Goal: Task Accomplishment & Management: Use online tool/utility

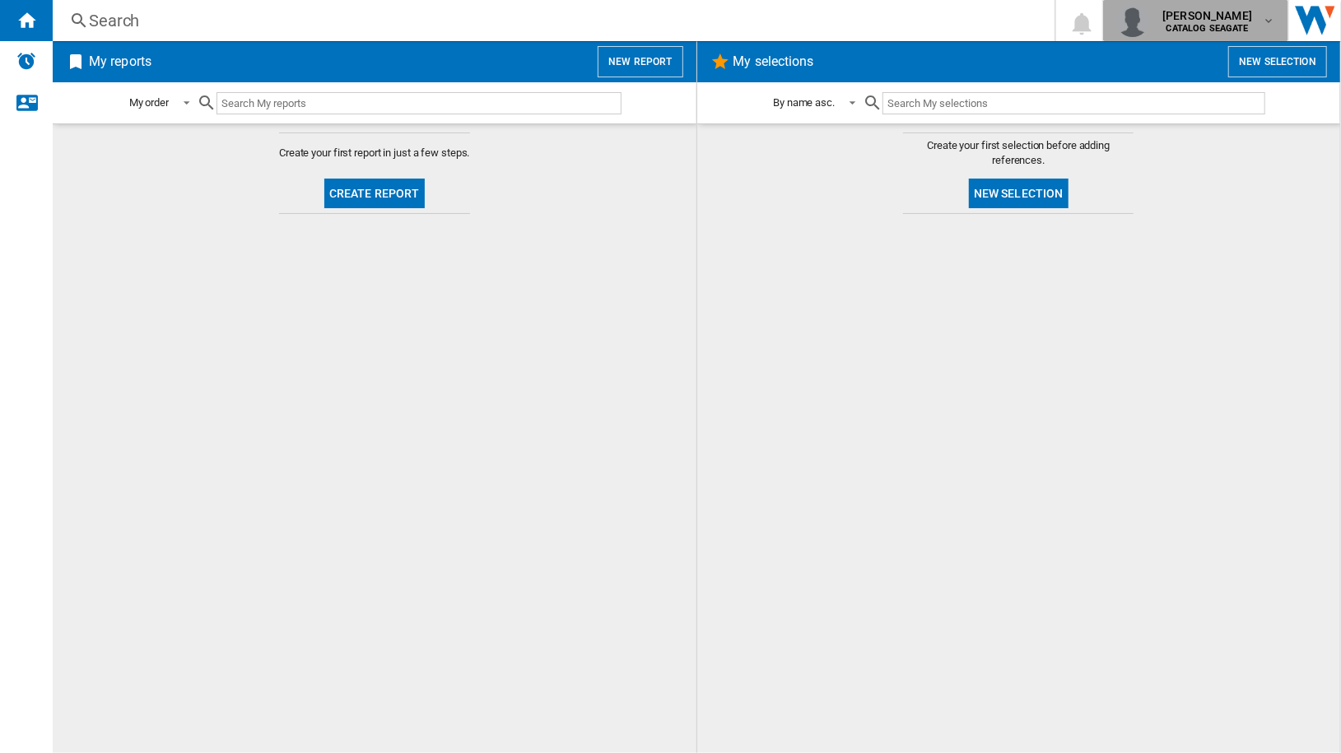
click at [1242, 23] on b "CATALOG SEAGATE" at bounding box center [1207, 28] width 82 height 11
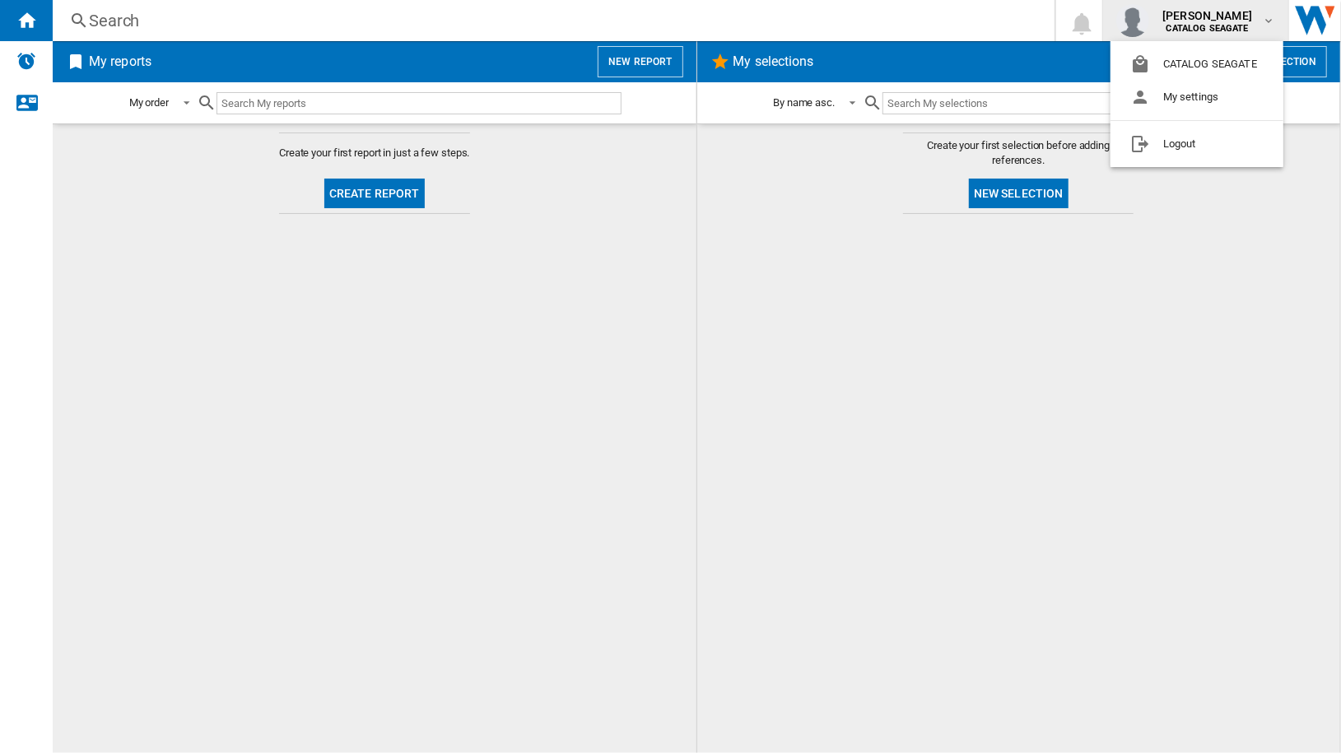
click at [1242, 23] on md-backdrop at bounding box center [670, 376] width 1341 height 753
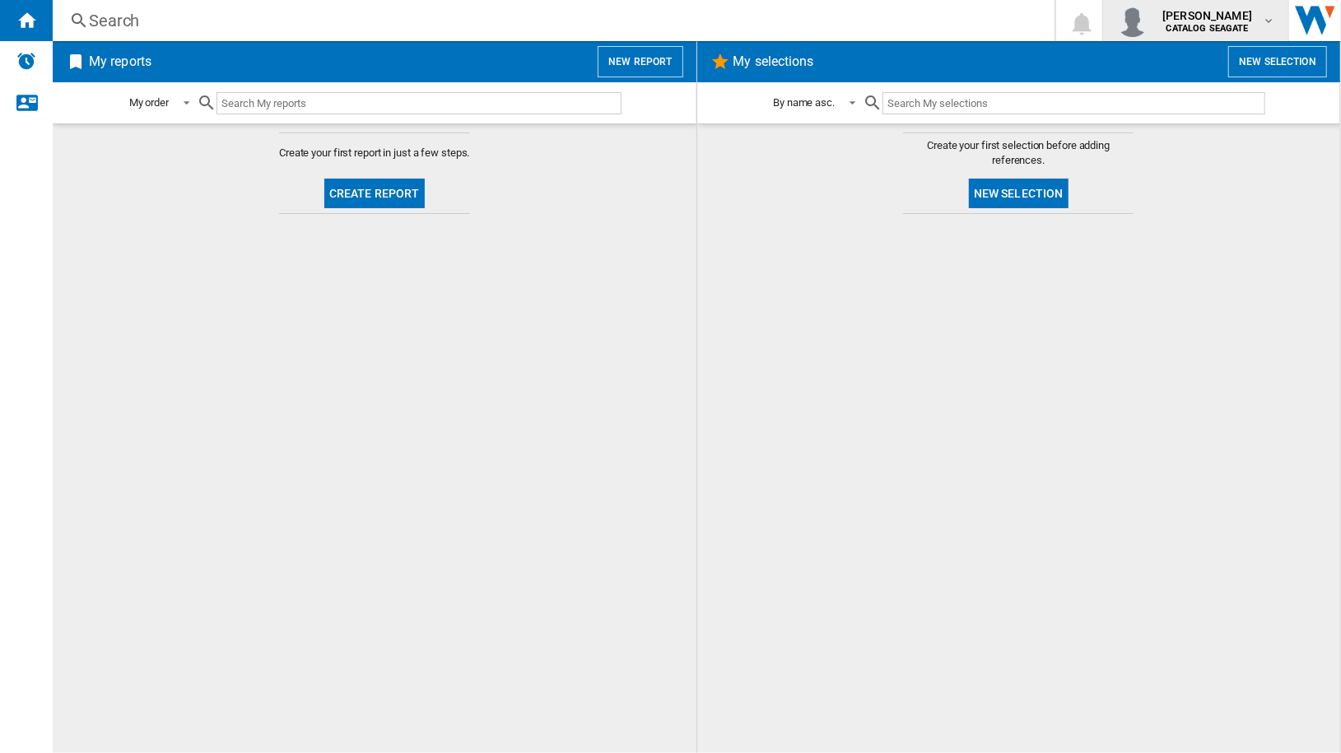
click at [1226, 37] on button "[PERSON_NAME] CATALOG [GEOGRAPHIC_DATA]" at bounding box center [1195, 20] width 185 height 41
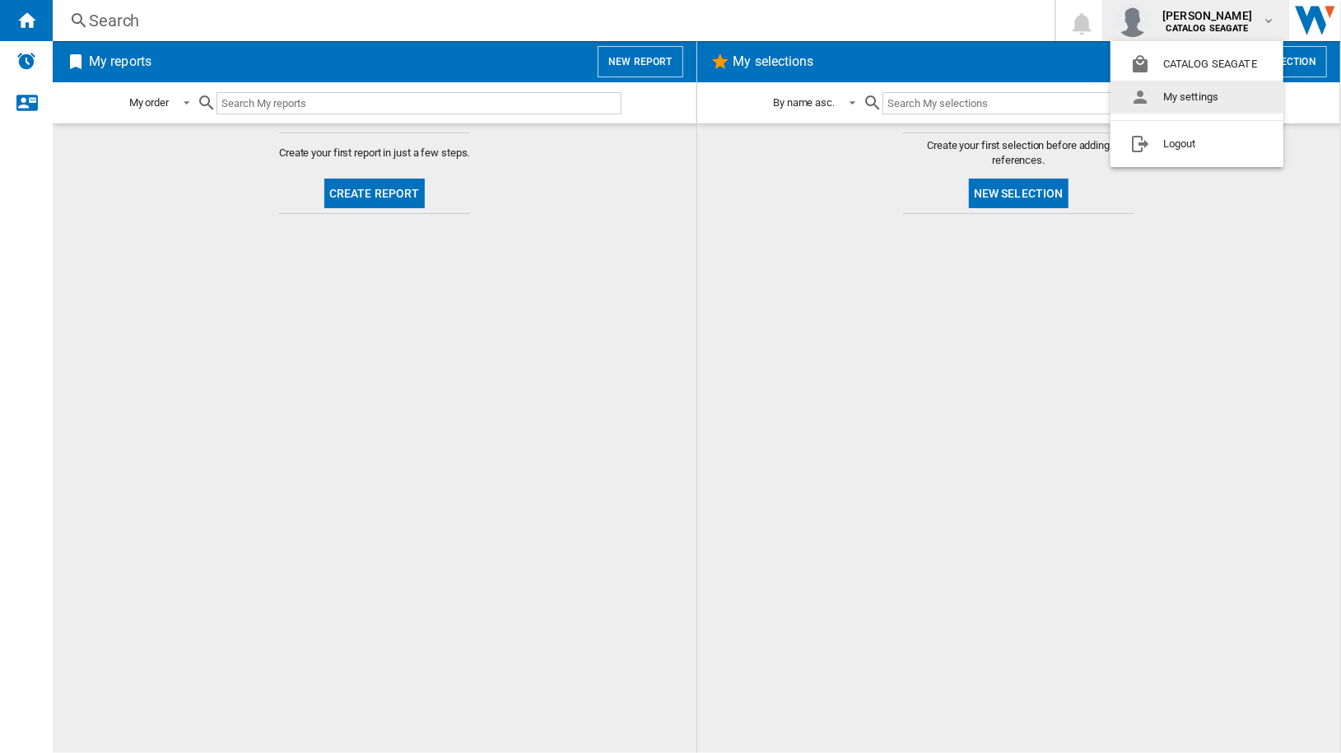
click at [1194, 96] on button "My settings" at bounding box center [1196, 97] width 173 height 33
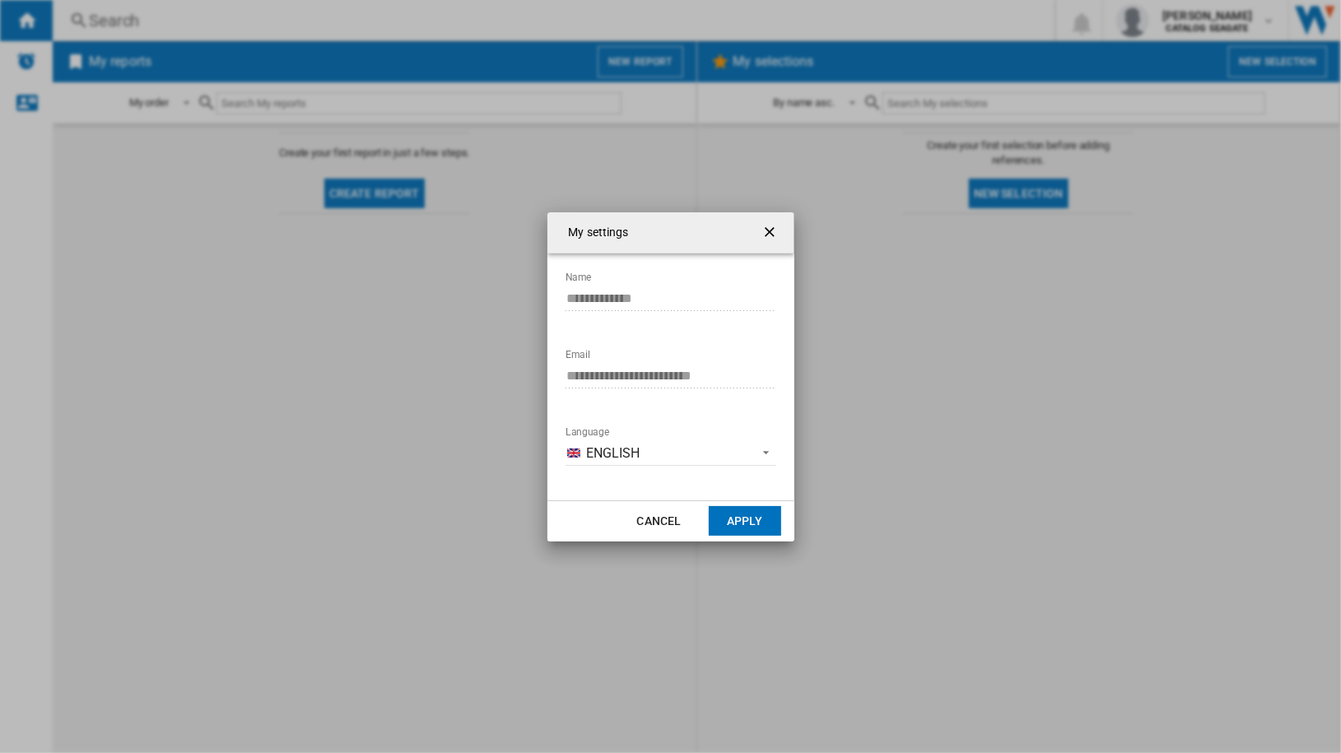
click at [774, 231] on ng-md-icon "getI18NText('BUTTONS.CLOSE_DIALOG')" at bounding box center [771, 234] width 20 height 20
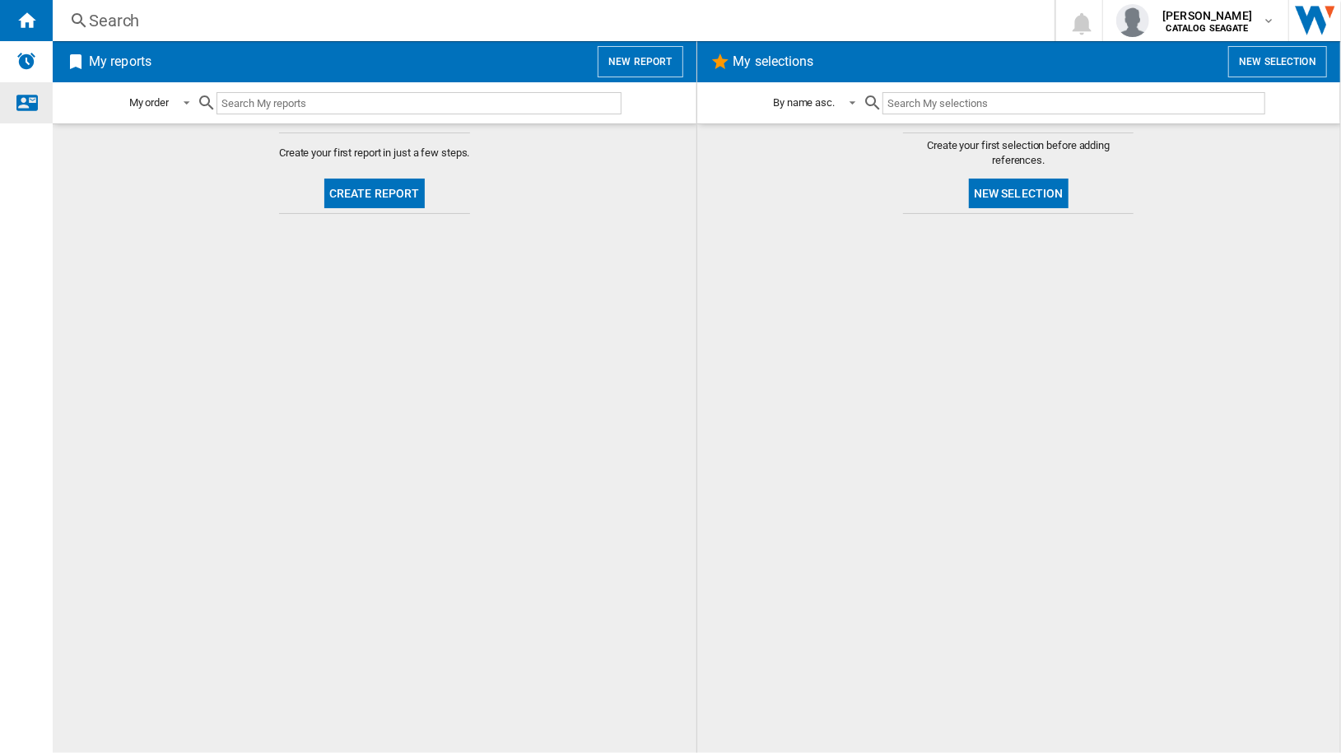
click at [25, 107] on ng-md-icon "Contact us" at bounding box center [26, 102] width 20 height 20
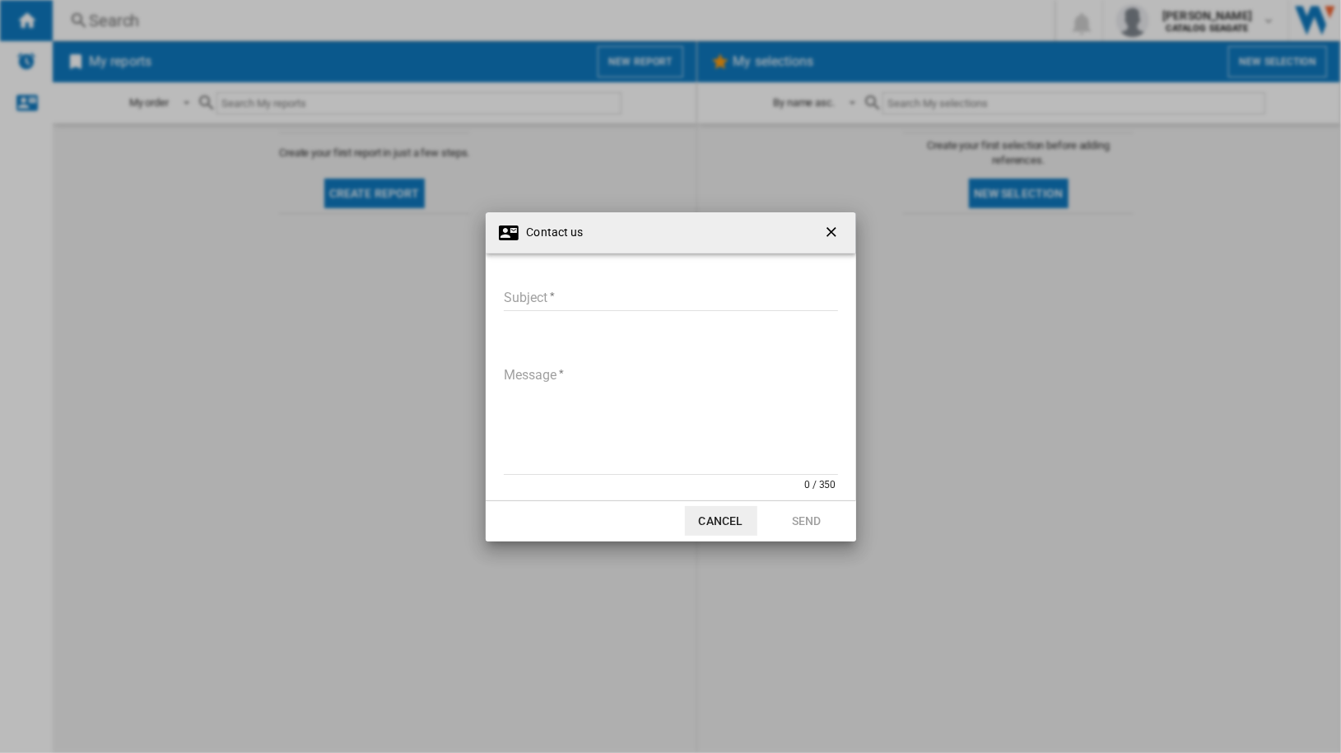
click at [826, 231] on ng-md-icon "getI18NText('BUTTONS.CLOSE_DIALOG')" at bounding box center [833, 234] width 20 height 20
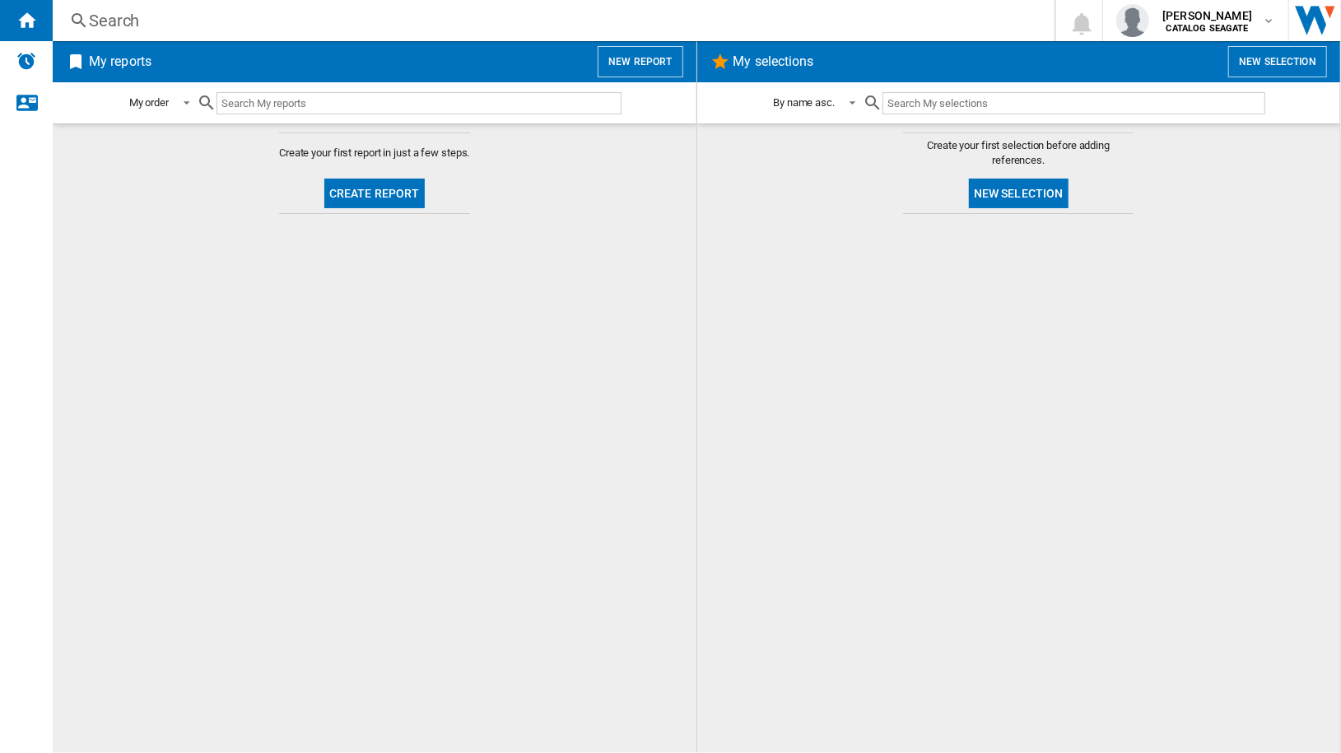
click at [359, 190] on button "Create report" at bounding box center [374, 194] width 100 height 30
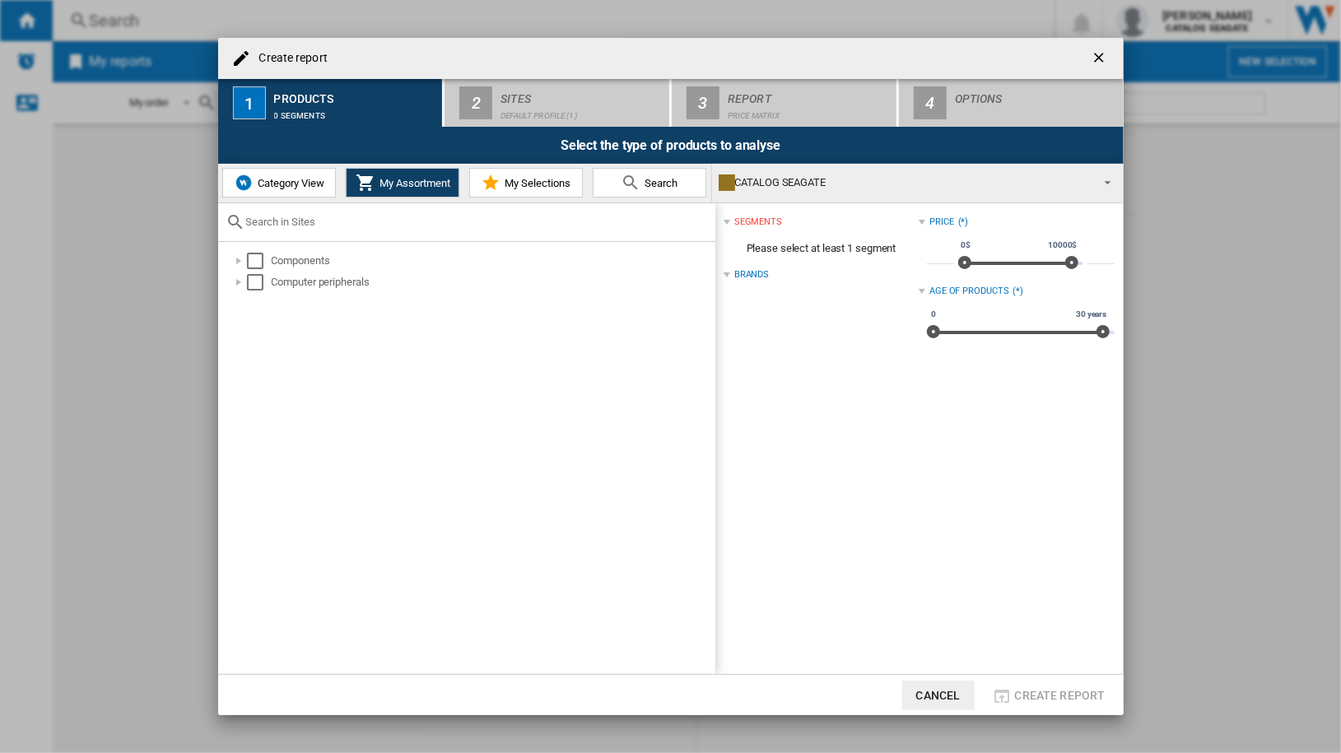
click at [1093, 49] on ng-md-icon "getI18NText('BUTTONS.CLOSE_DIALOG')" at bounding box center [1101, 59] width 20 height 20
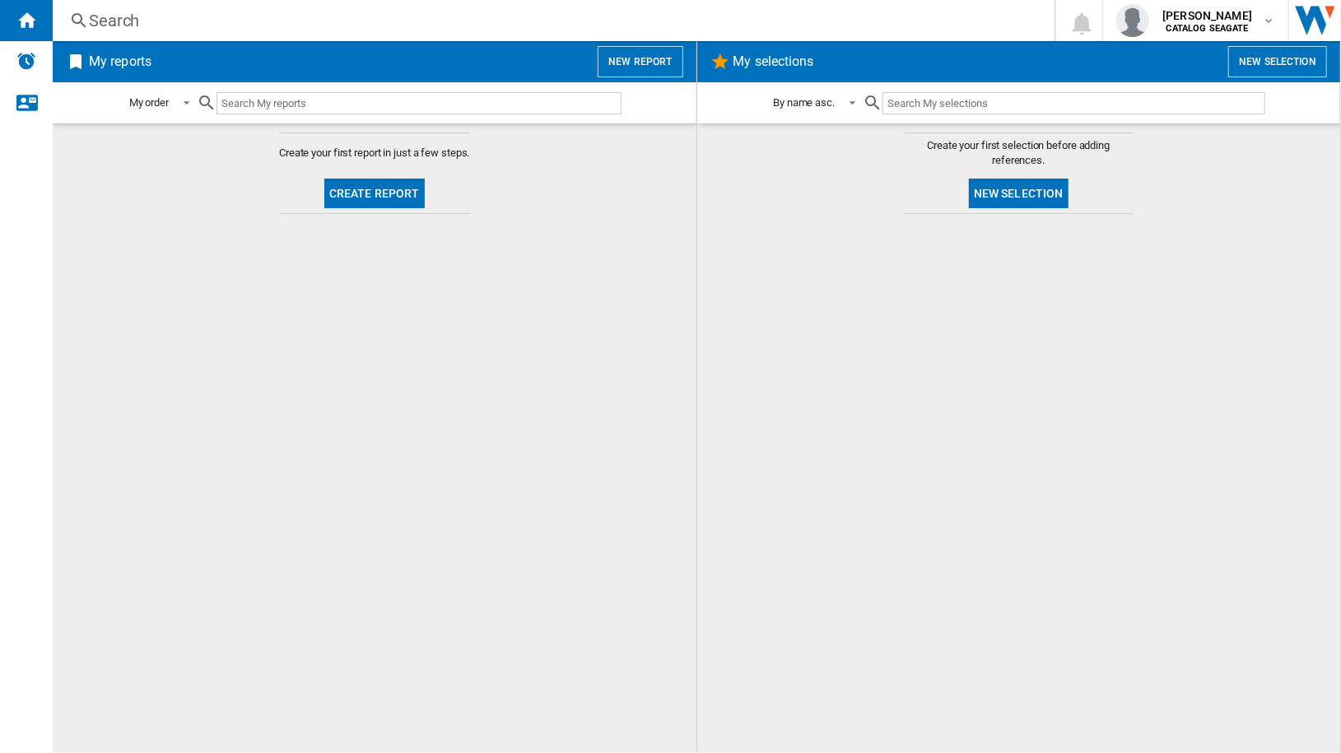
click at [88, 9] on div "Search Search" at bounding box center [540, 20] width 975 height 23
click at [97, 16] on div "Search" at bounding box center [550, 20] width 923 height 23
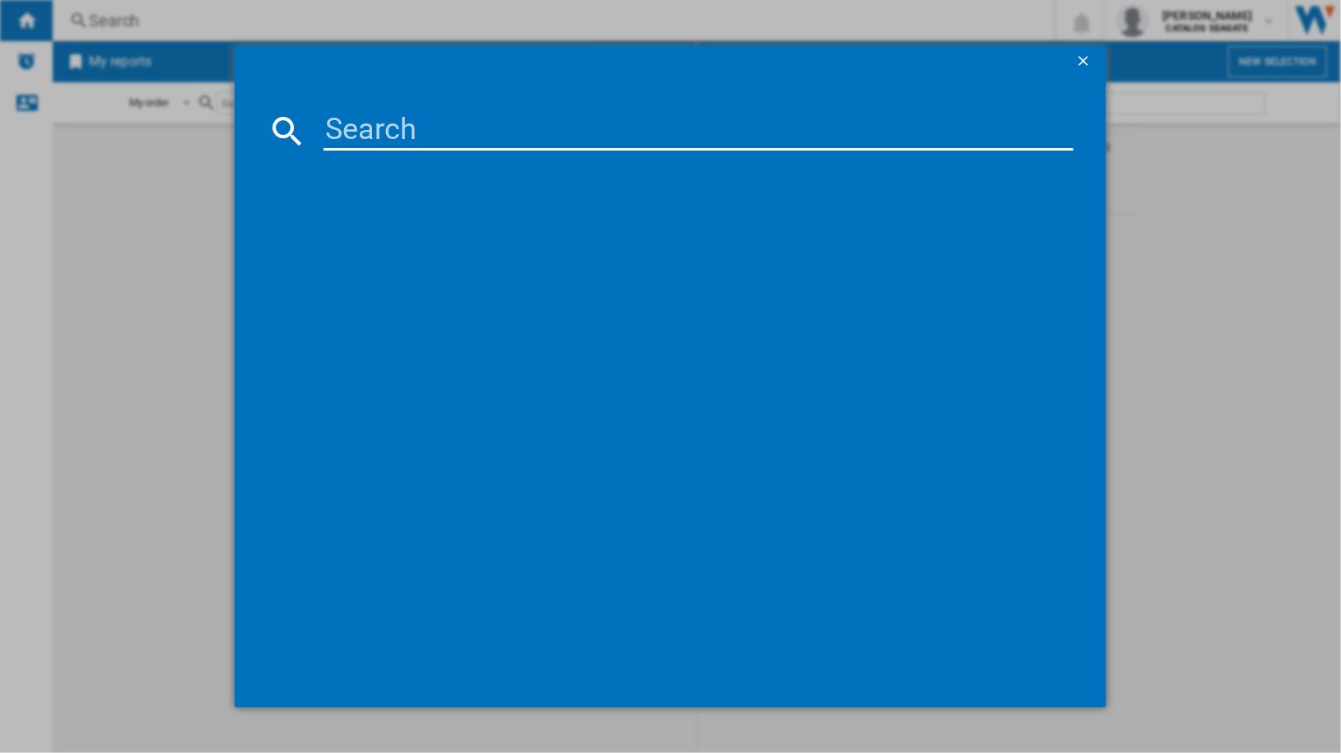
click at [225, 278] on div at bounding box center [670, 376] width 1341 height 753
click at [1085, 60] on ng-md-icon "getI18NText('BUTTONS.CLOSE_DIALOG')" at bounding box center [1085, 63] width 20 height 20
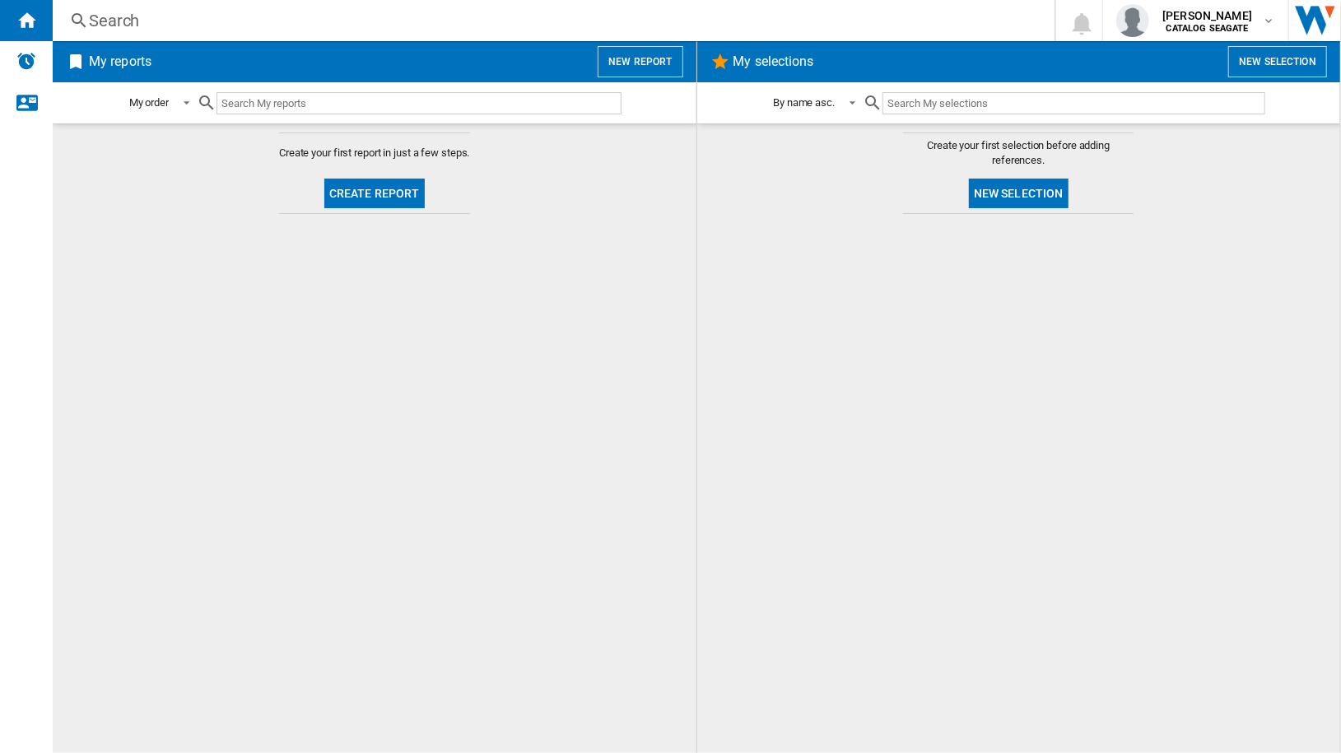
click at [821, 248] on div at bounding box center [1019, 483] width 611 height 523
click at [776, 63] on h2 "My selections" at bounding box center [773, 61] width 87 height 31
click at [30, 57] on img "Alerts" at bounding box center [26, 61] width 20 height 20
click at [375, 190] on button "Create report" at bounding box center [374, 194] width 100 height 30
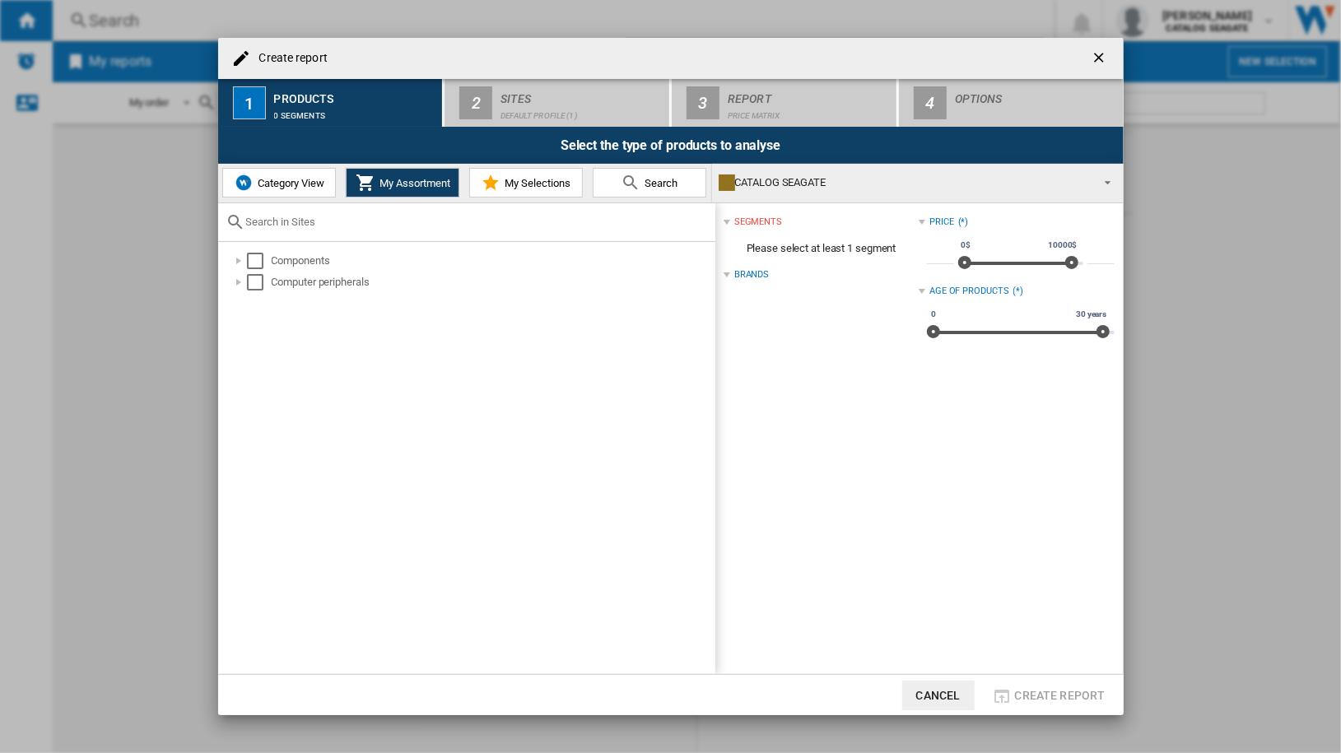
click at [286, 179] on span "Category View" at bounding box center [289, 183] width 71 height 12
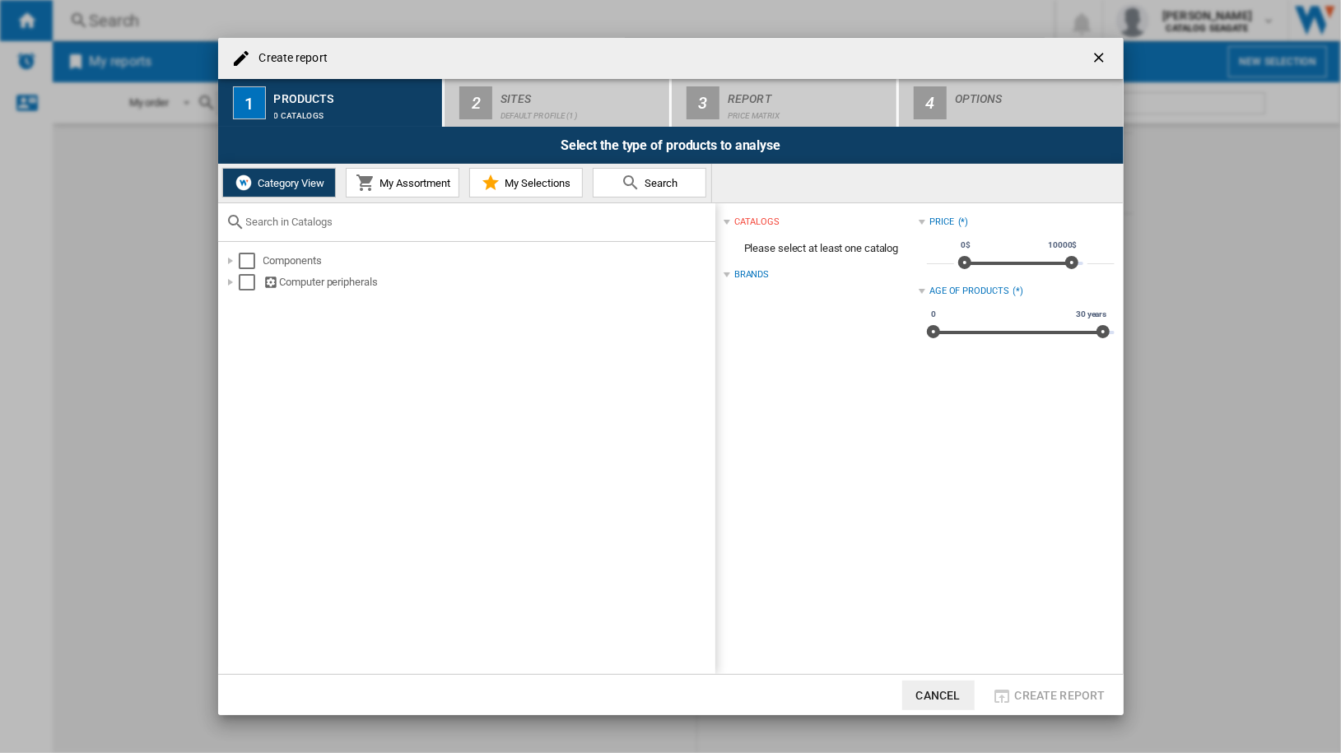
click at [418, 186] on span "My Assortment" at bounding box center [412, 183] width 75 height 12
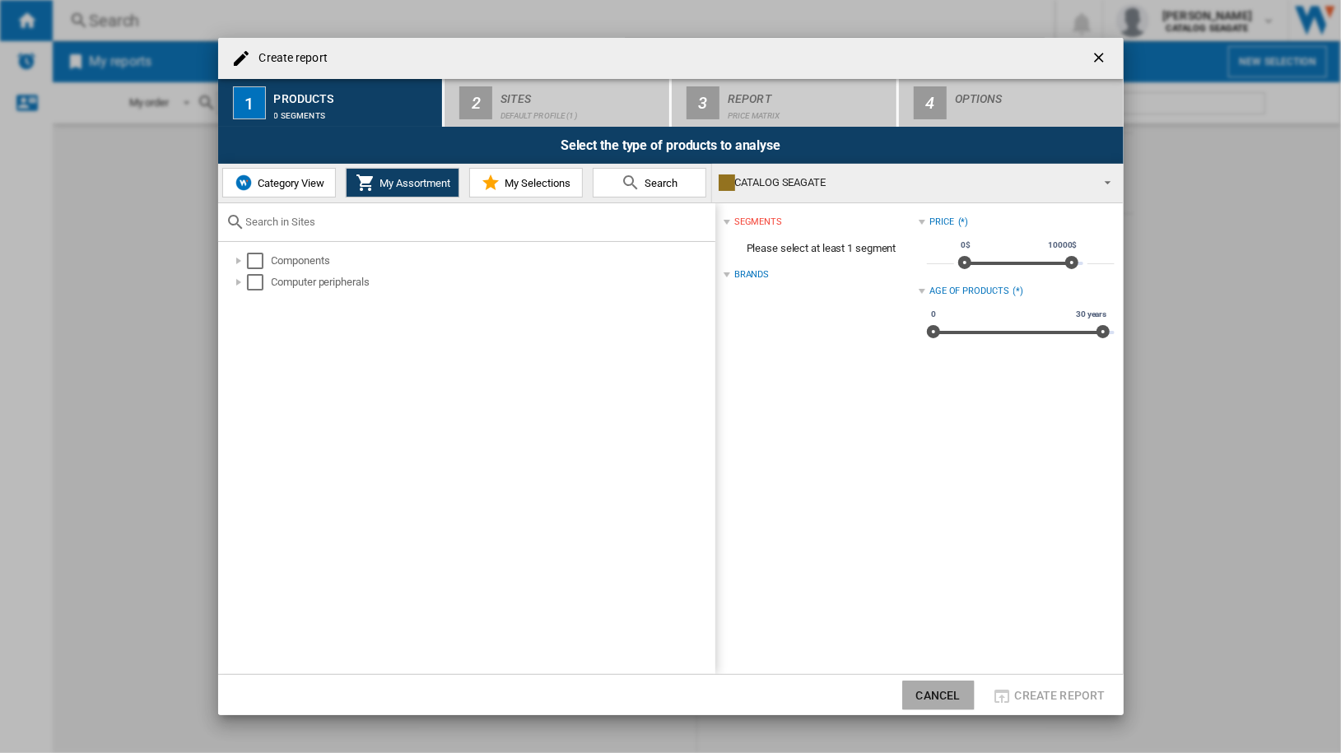
click at [936, 691] on button "Cancel" at bounding box center [938, 696] width 72 height 30
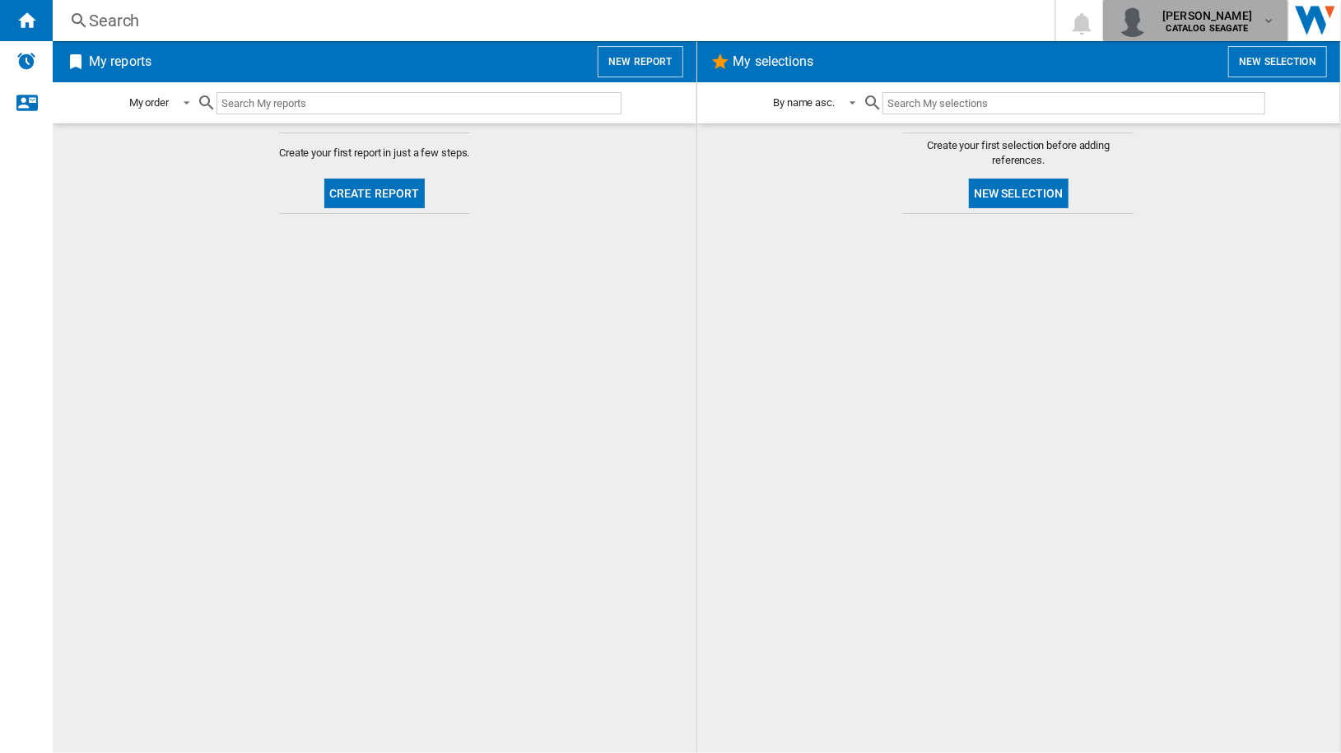
click at [1258, 17] on div "[PERSON_NAME] CATALOG [GEOGRAPHIC_DATA]" at bounding box center [1209, 20] width 106 height 26
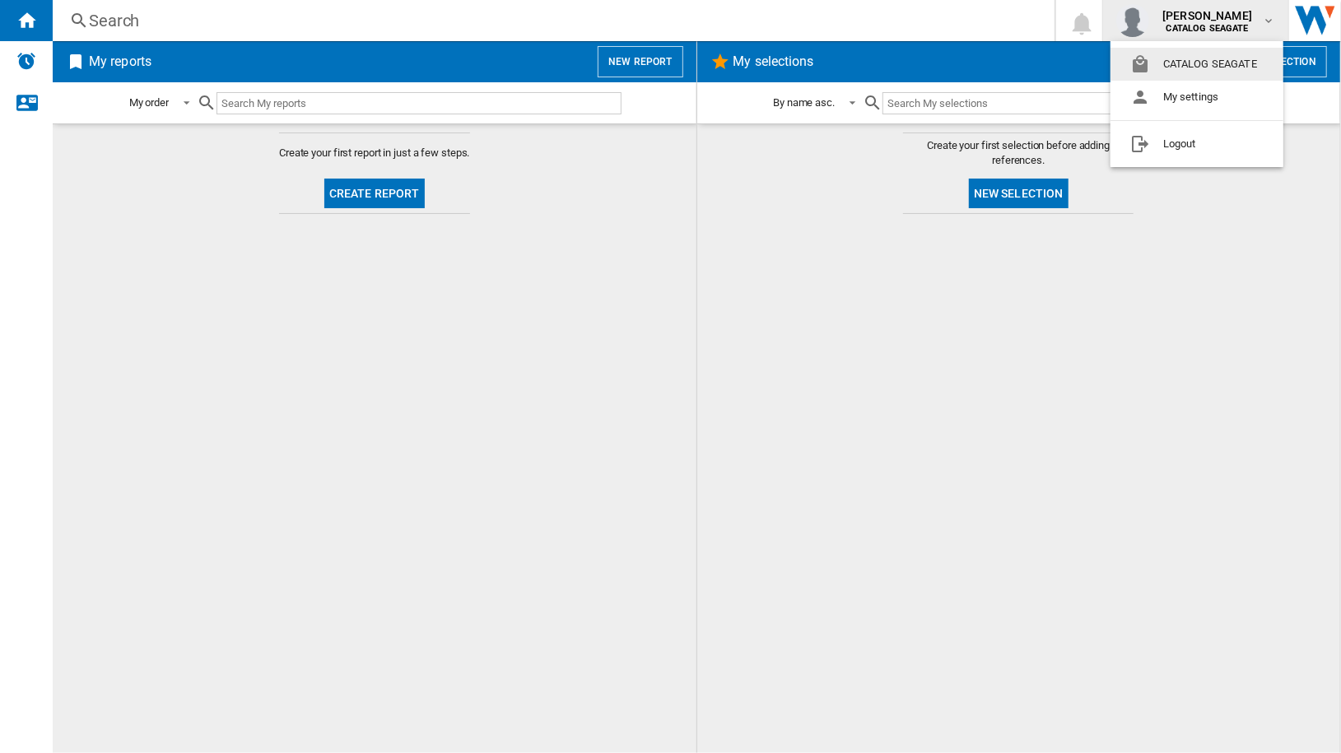
click at [1258, 17] on md-backdrop at bounding box center [670, 376] width 1341 height 753
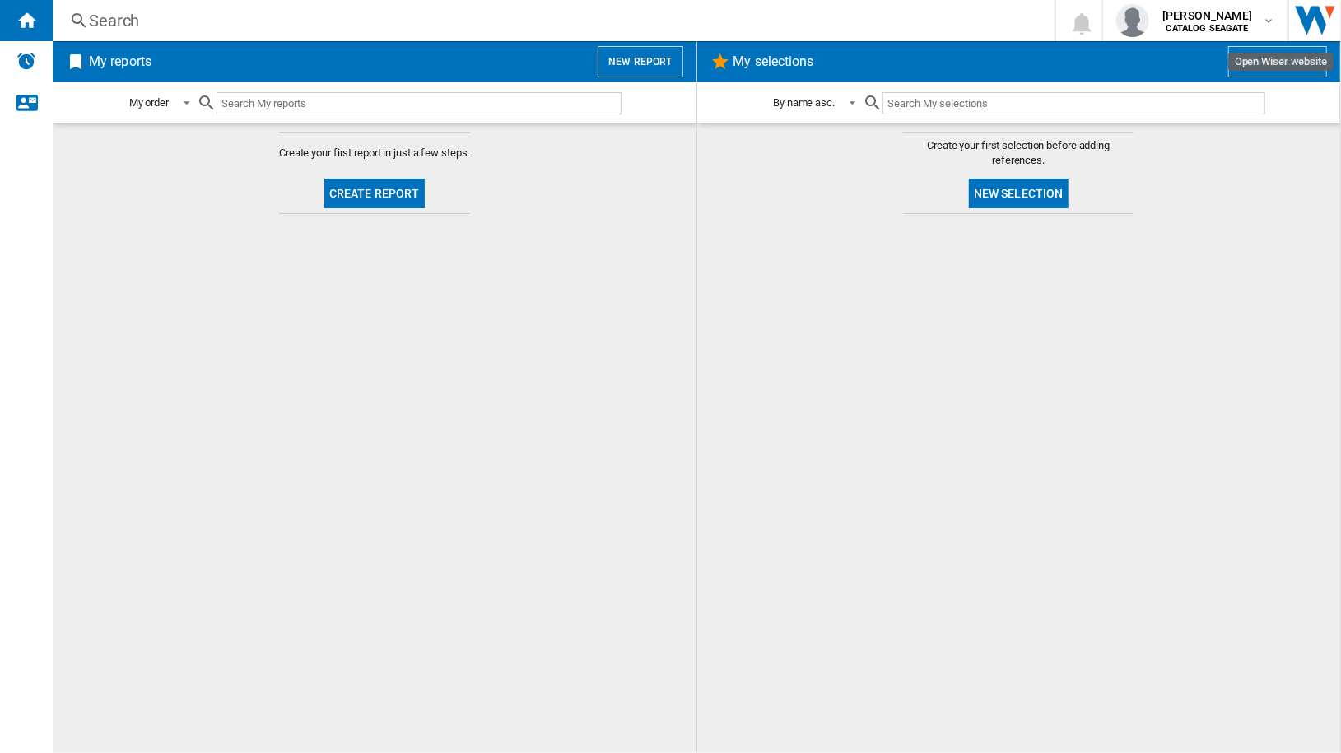
click at [1306, 16] on img "Open Wiser website" at bounding box center [1315, 20] width 52 height 41
click at [152, 100] on div "My order" at bounding box center [149, 103] width 40 height 12
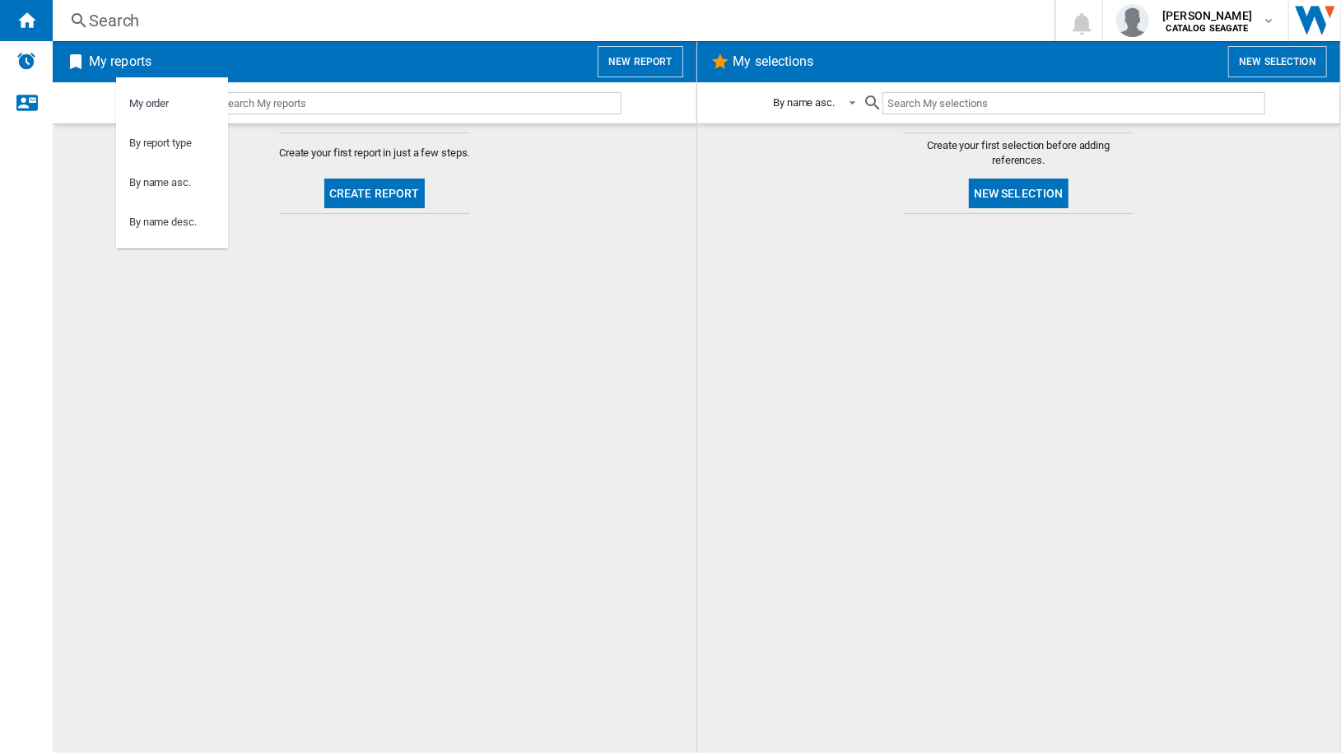
click at [58, 197] on md-backdrop at bounding box center [670, 376] width 1341 height 753
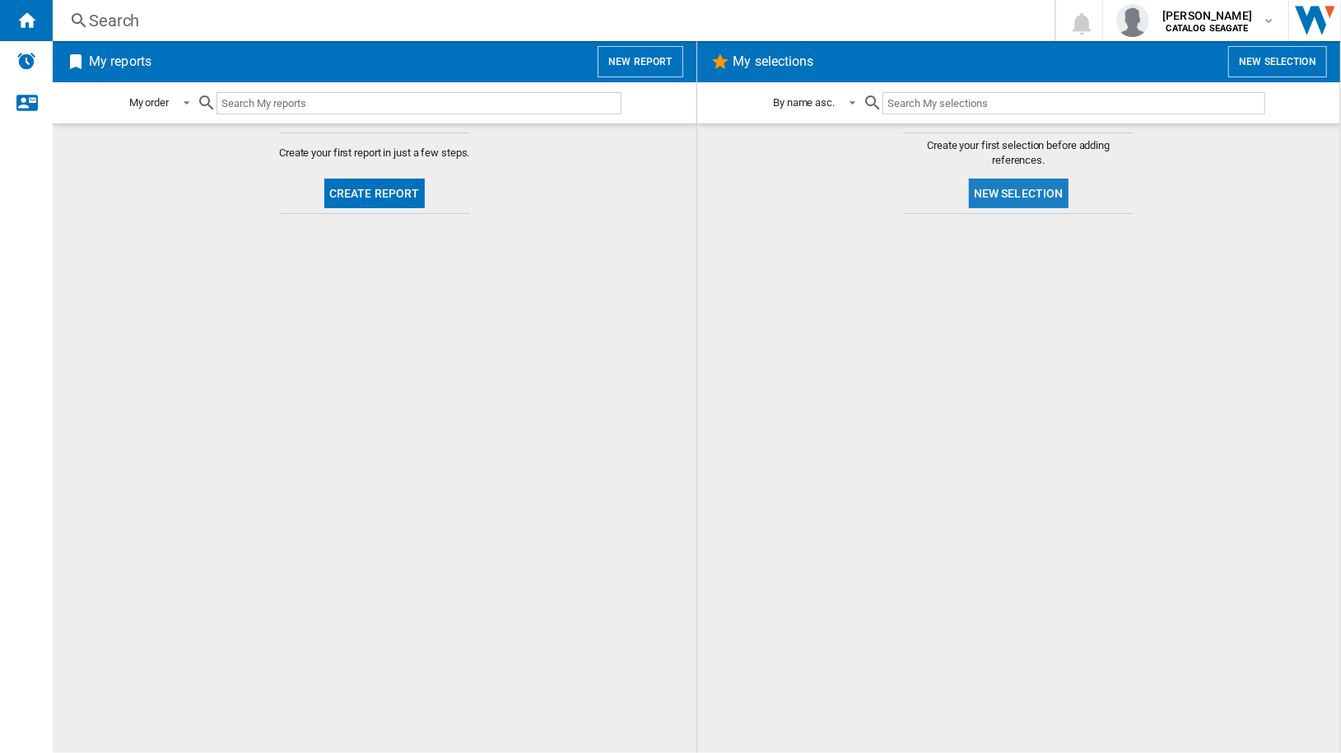
click at [1027, 193] on button "New selection" at bounding box center [1019, 194] width 100 height 30
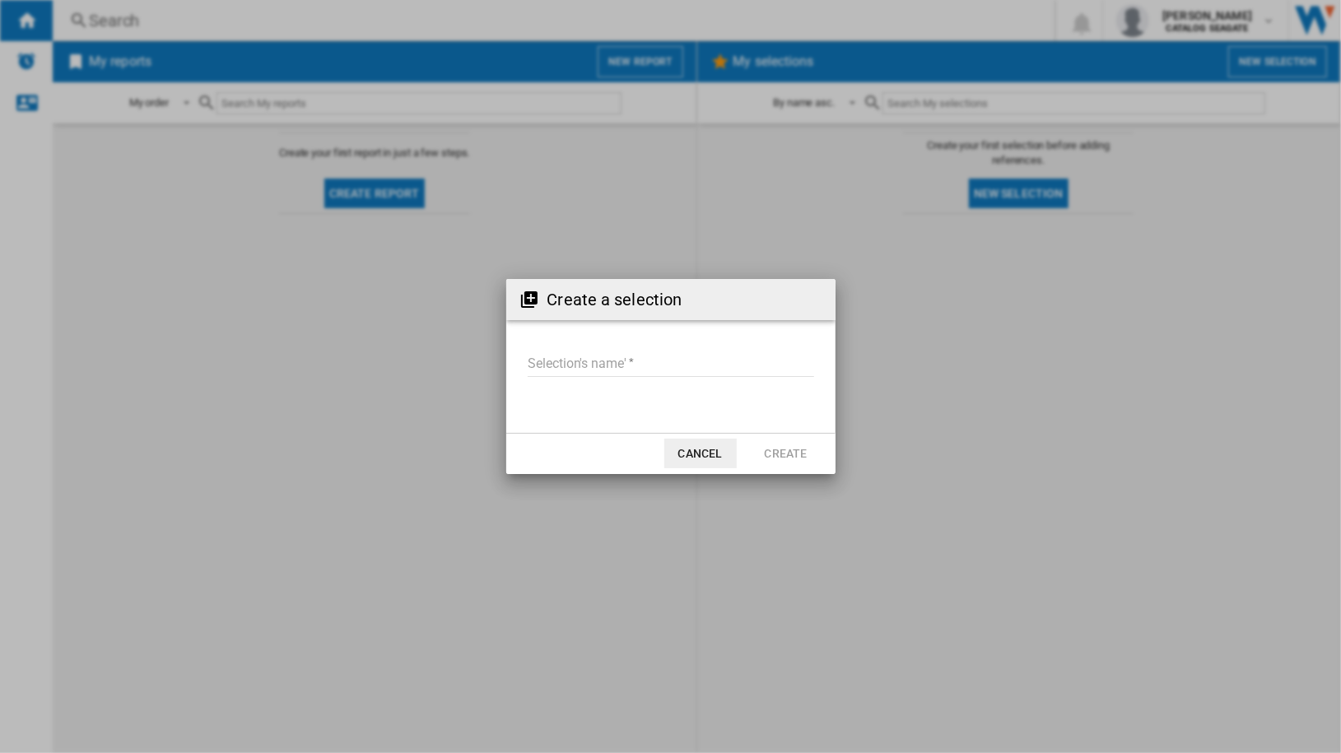
click at [584, 341] on form "Selection's name'" at bounding box center [670, 367] width 329 height 63
click at [584, 345] on form "Selection's name'" at bounding box center [670, 367] width 329 height 63
click at [692, 446] on button "Cancel" at bounding box center [700, 454] width 72 height 30
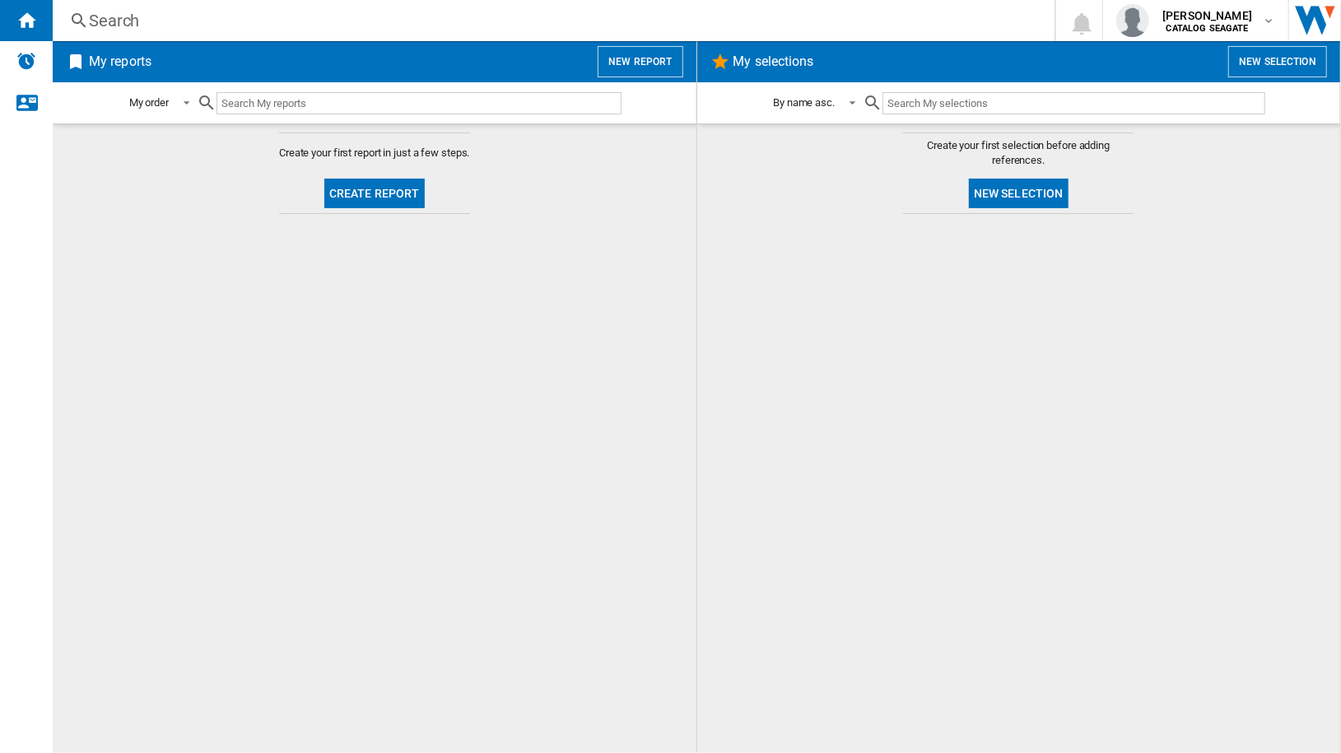
click at [90, 17] on div "Search" at bounding box center [550, 20] width 923 height 23
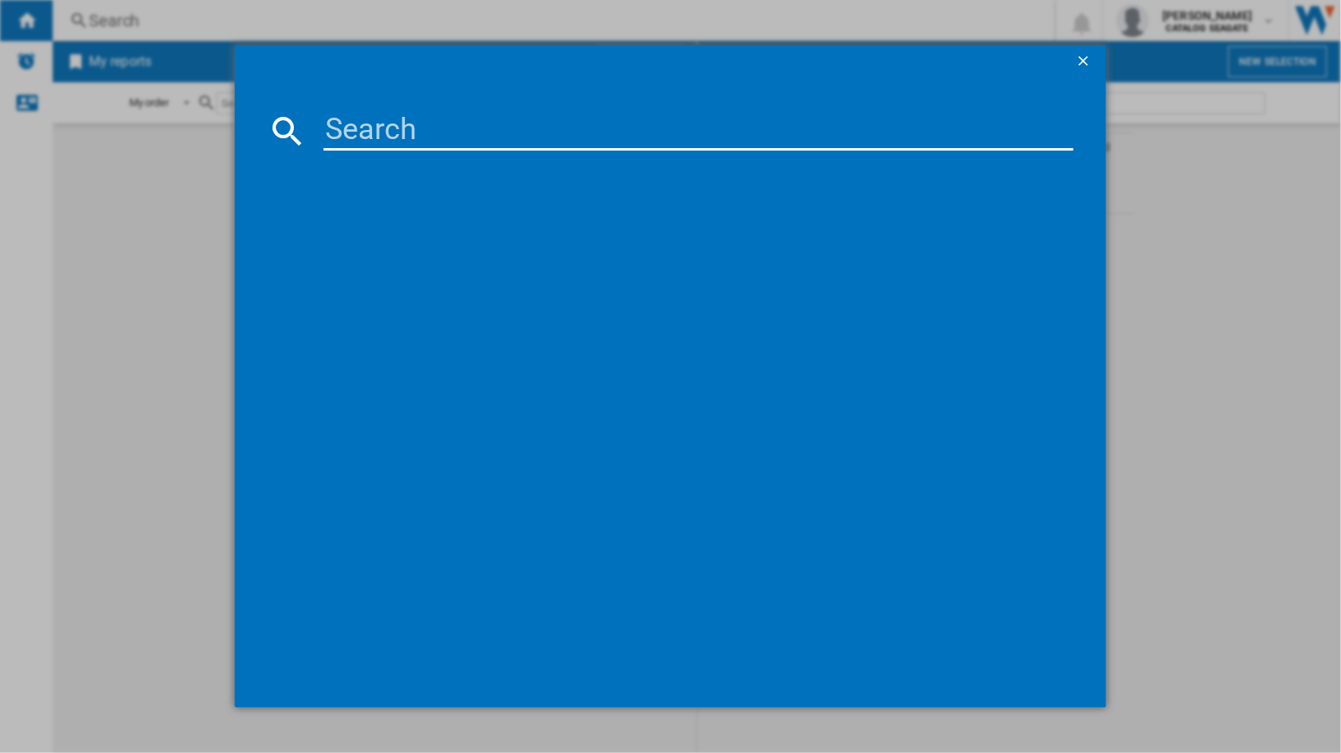
click at [401, 133] on input at bounding box center [698, 131] width 750 height 40
click at [202, 268] on div at bounding box center [670, 376] width 1341 height 753
click at [1082, 63] on ng-md-icon "getI18NText('BUTTONS.CLOSE_DIALOG')" at bounding box center [1085, 63] width 20 height 20
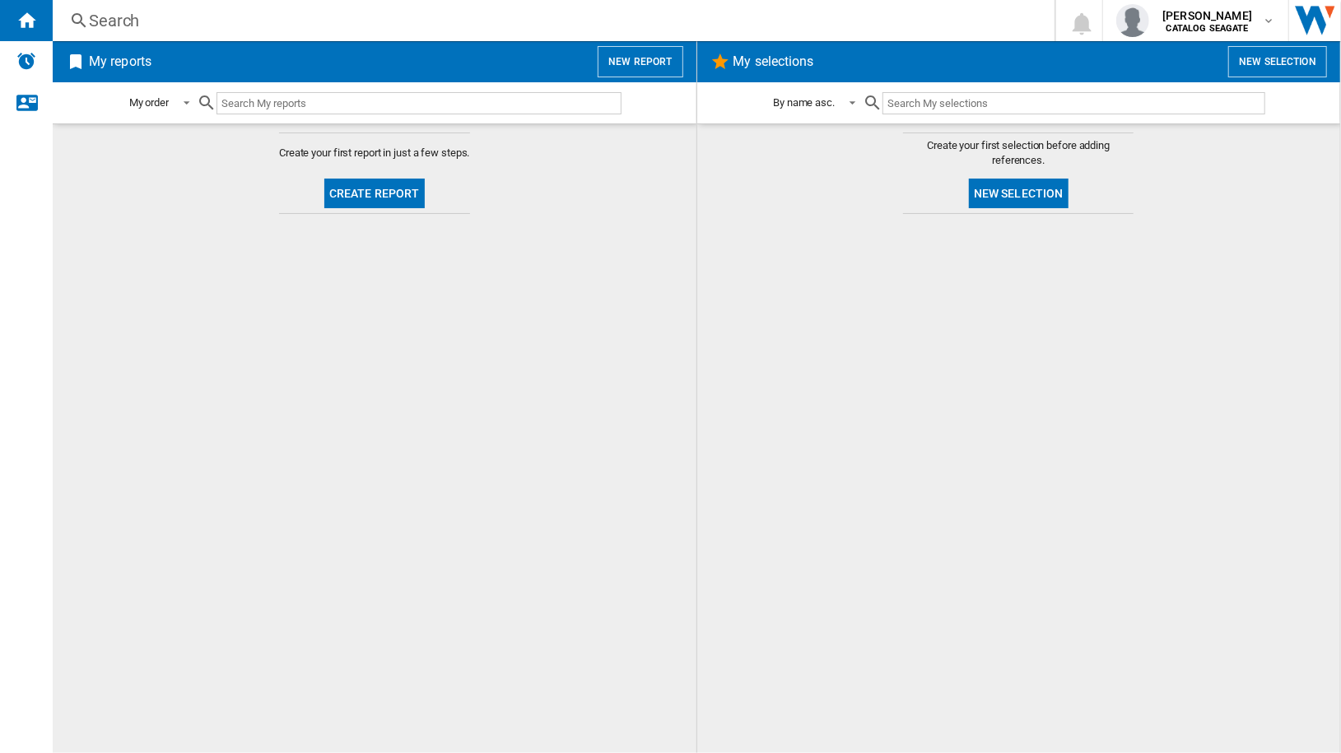
click at [137, 21] on div "Search" at bounding box center [550, 20] width 923 height 23
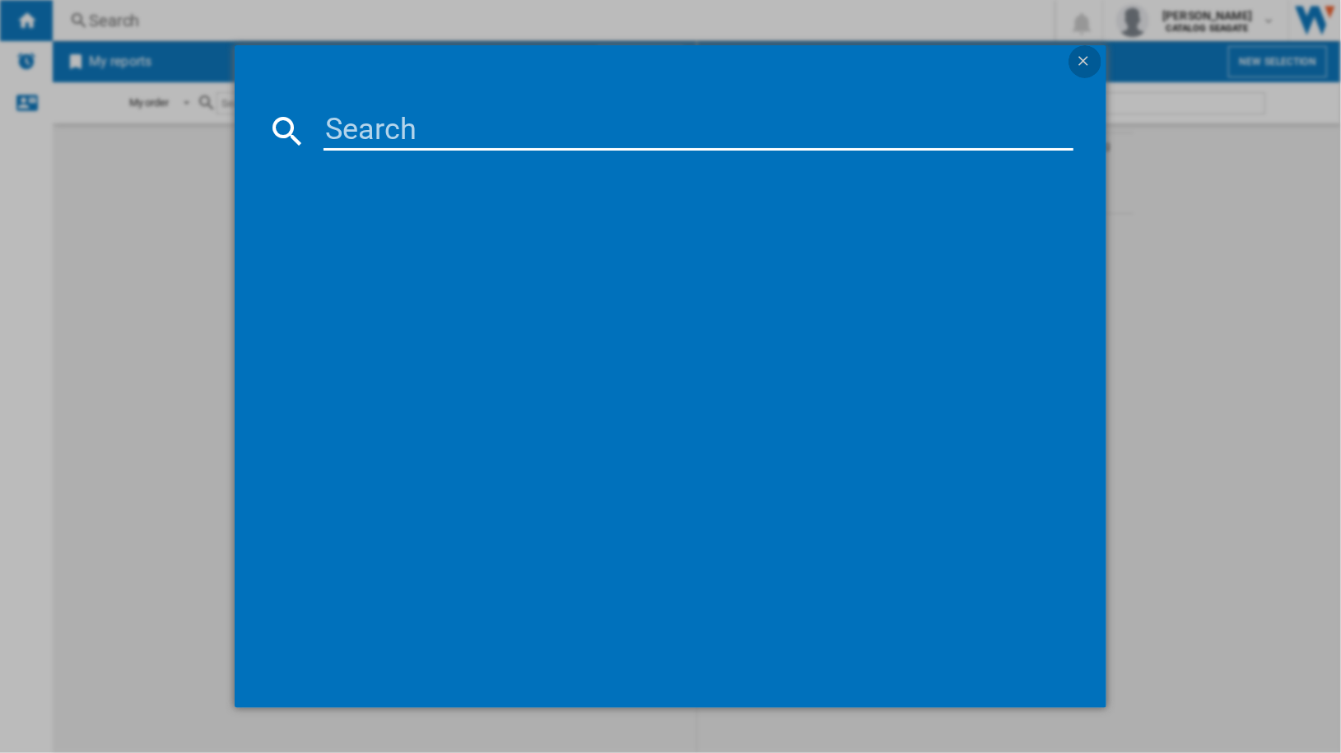
click at [1089, 65] on ng-md-icon "getI18NText('BUTTONS.CLOSE_DIALOG')" at bounding box center [1085, 63] width 20 height 20
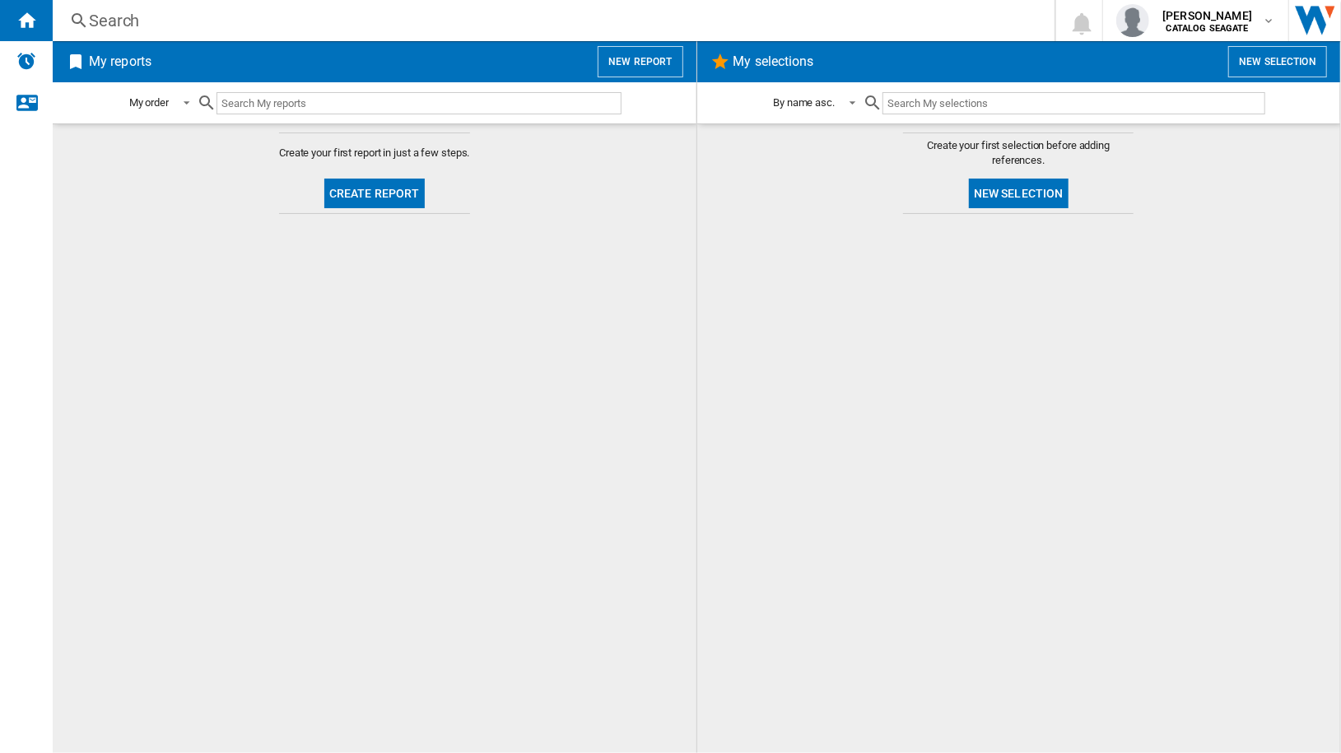
click at [123, 75] on h2 "My reports" at bounding box center [120, 61] width 69 height 31
click at [111, 63] on h2 "My reports" at bounding box center [120, 61] width 69 height 31
click at [635, 70] on button "New report" at bounding box center [640, 61] width 85 height 31
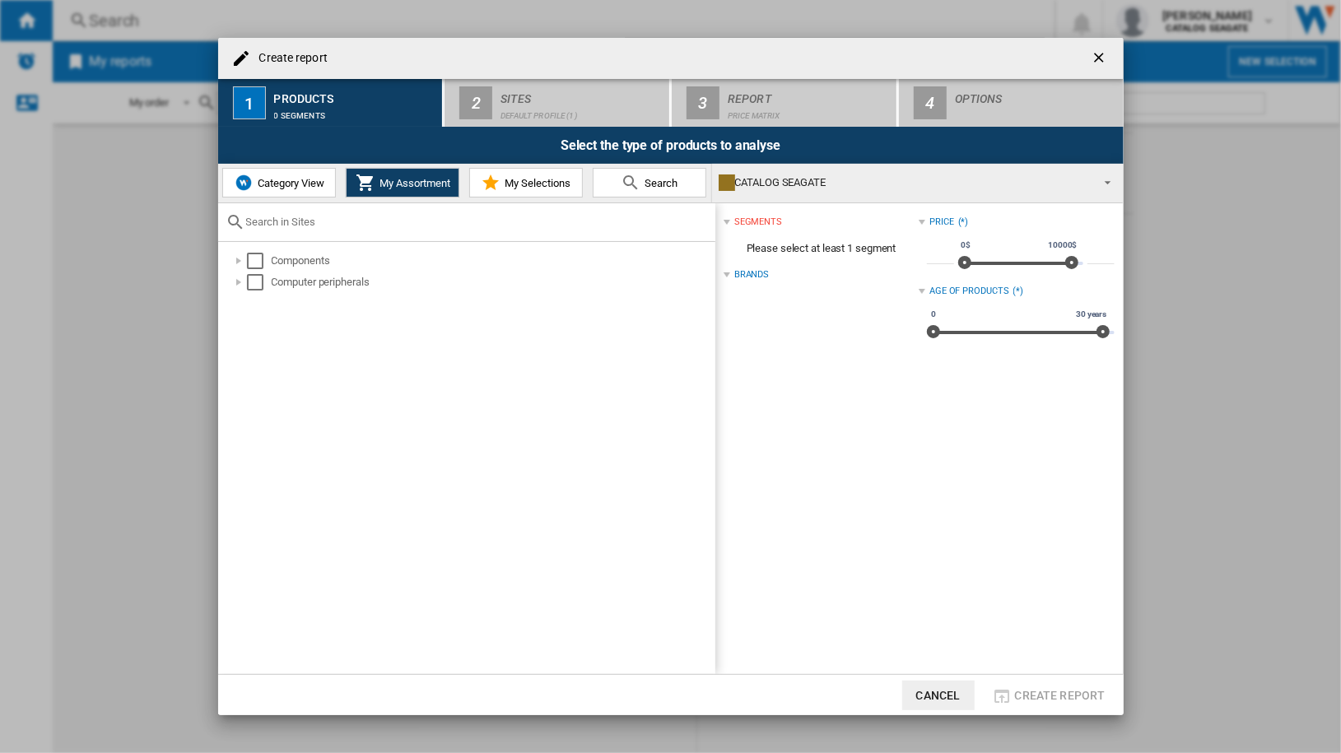
click at [306, 182] on span "Category View" at bounding box center [289, 183] width 71 height 12
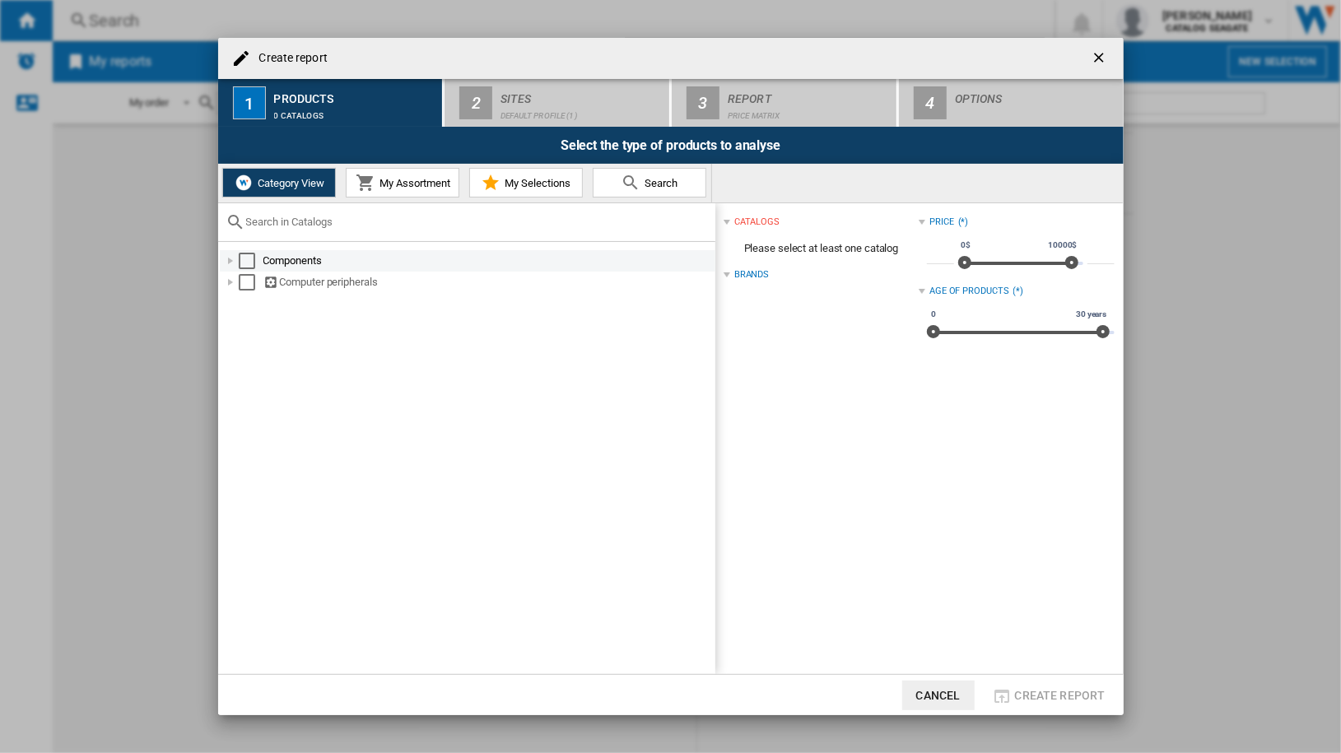
click at [280, 262] on div "Components" at bounding box center [487, 261] width 449 height 16
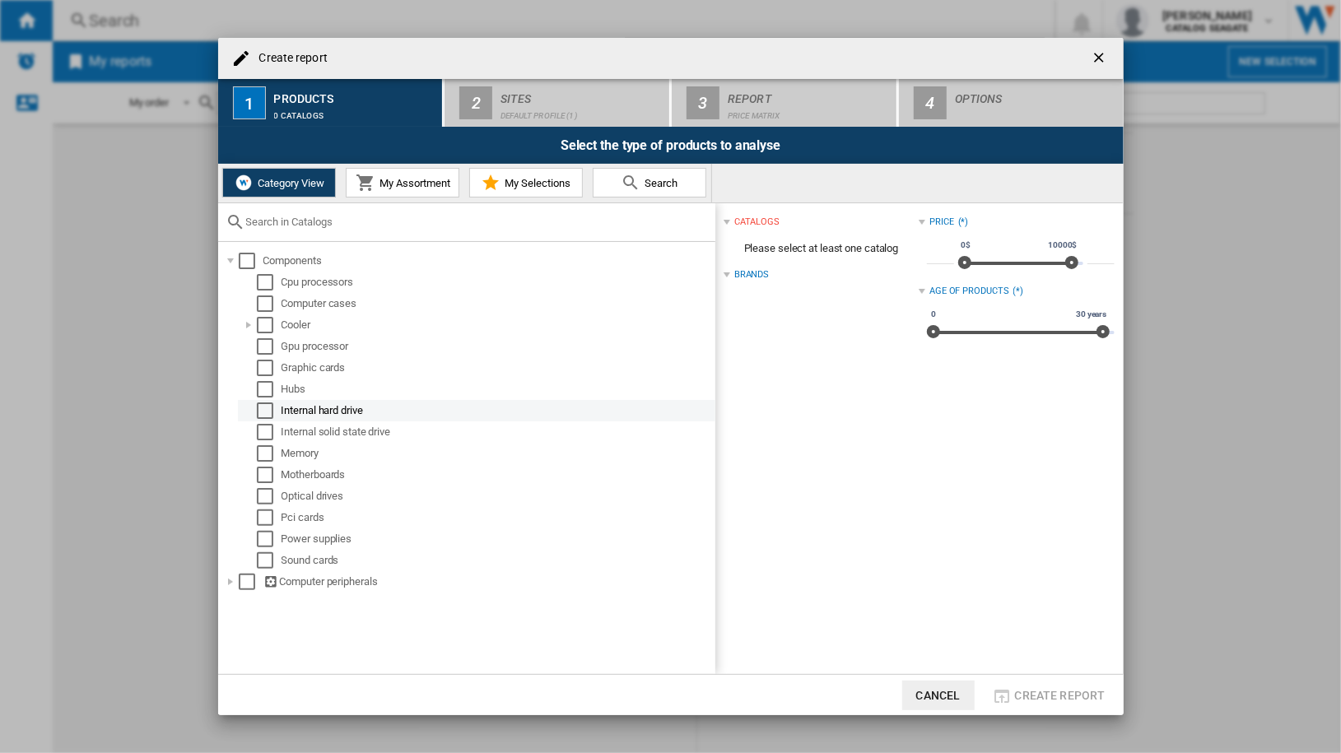
click at [262, 416] on div "Select" at bounding box center [265, 411] width 16 height 16
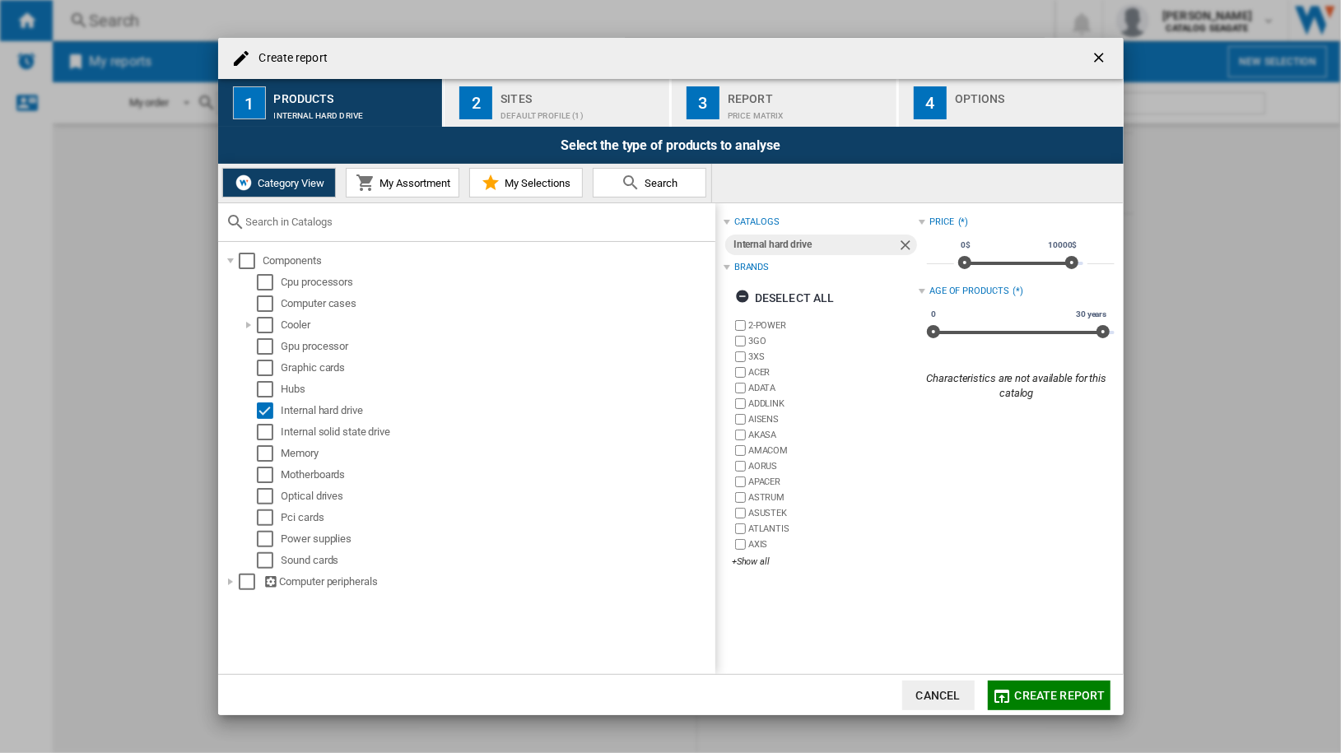
click at [1026, 690] on span "Create report" at bounding box center [1060, 695] width 91 height 13
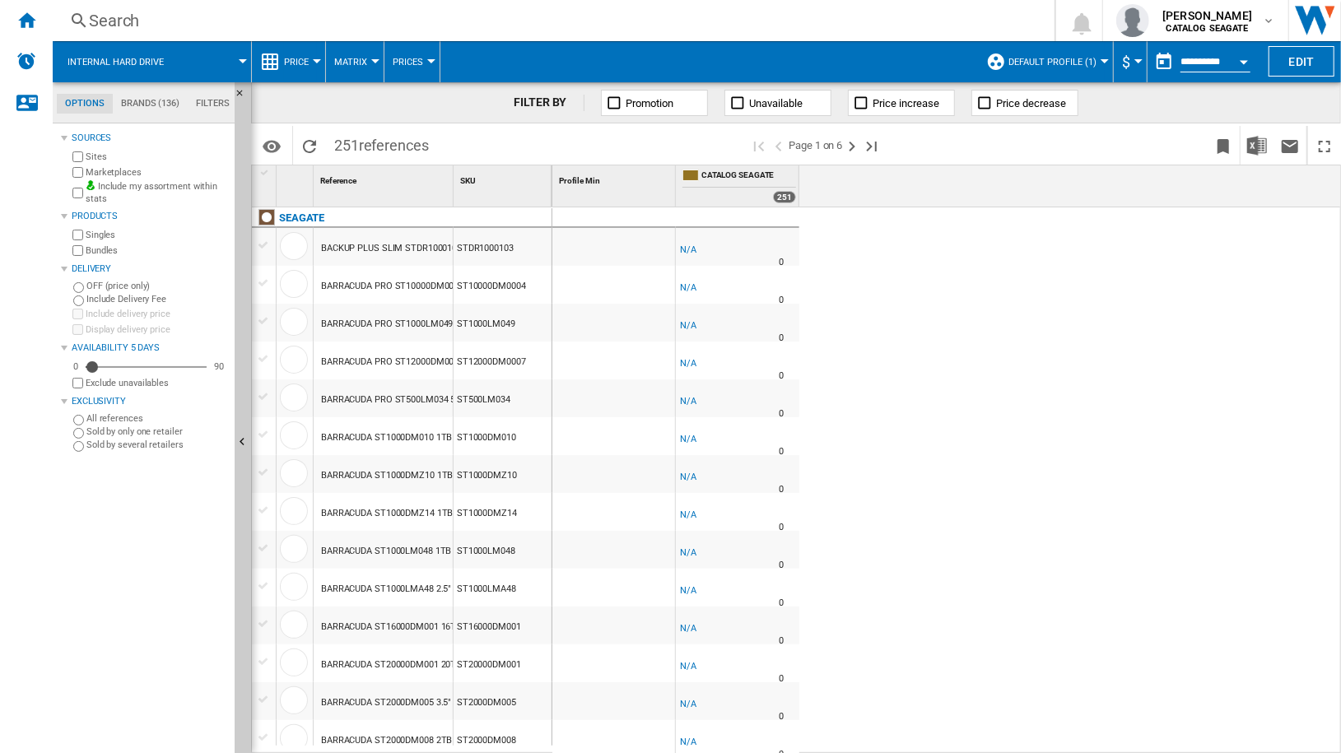
click at [294, 54] on button "Price" at bounding box center [300, 61] width 33 height 41
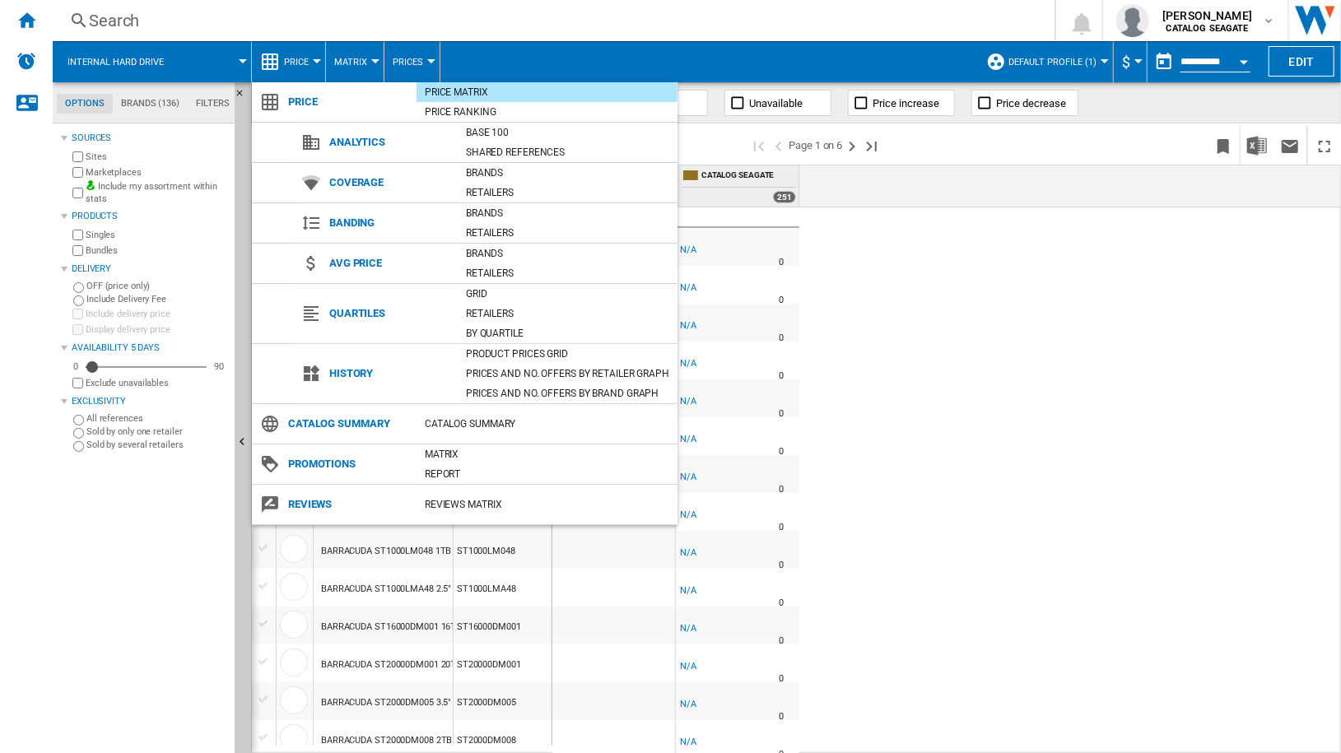
click at [123, 551] on md-backdrop at bounding box center [670, 376] width 1341 height 753
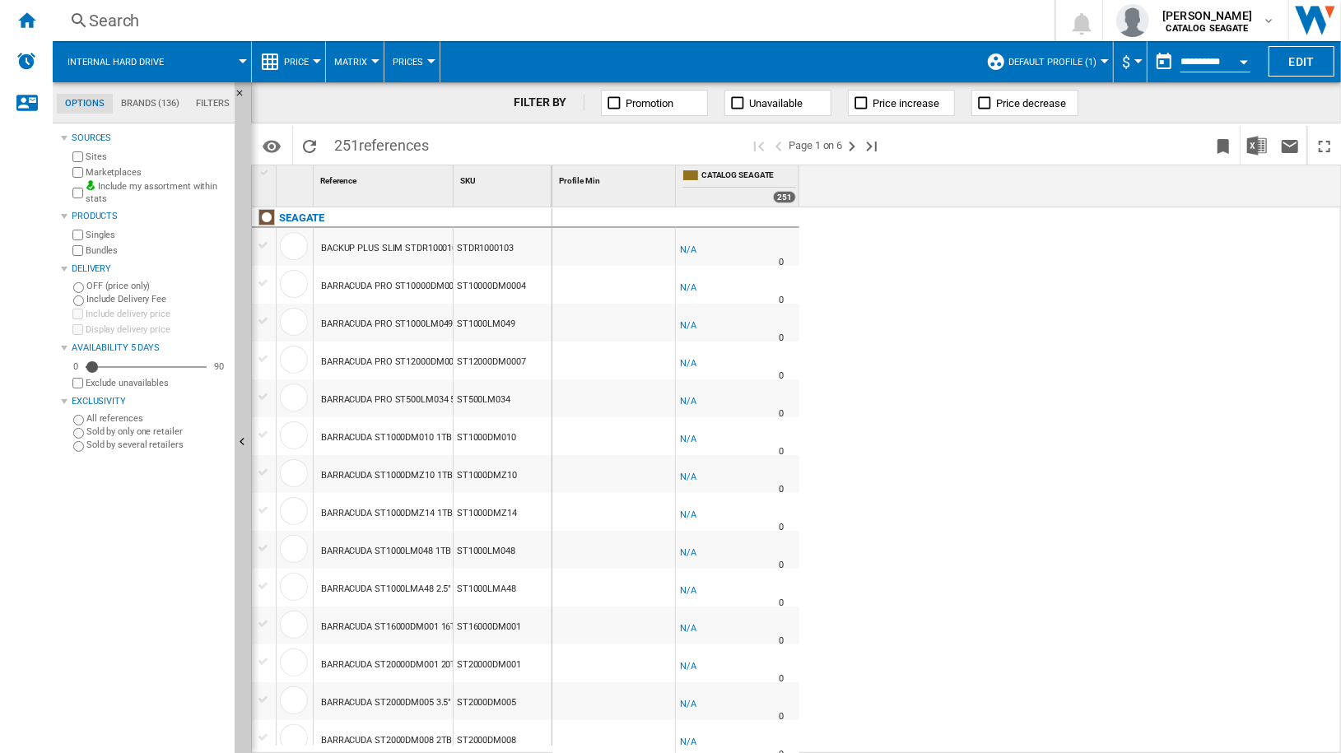
click at [364, 61] on span "Matrix" at bounding box center [350, 62] width 33 height 11
click at [398, 59] on md-backdrop at bounding box center [670, 376] width 1341 height 753
click at [398, 59] on span "Prices" at bounding box center [408, 62] width 30 height 11
click at [295, 57] on md-backdrop at bounding box center [670, 376] width 1341 height 753
click at [295, 62] on span "Price" at bounding box center [296, 62] width 25 height 11
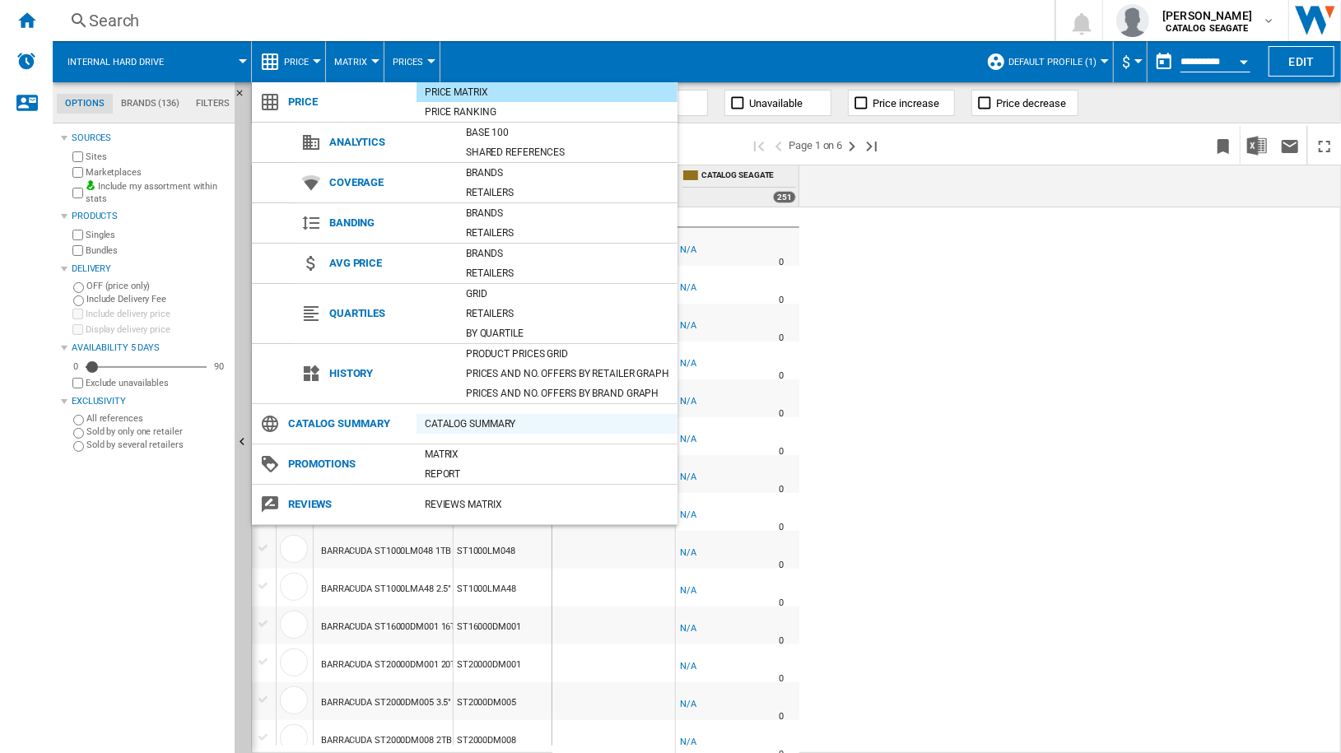
click at [490, 423] on div "Catalog Summary" at bounding box center [547, 424] width 261 height 16
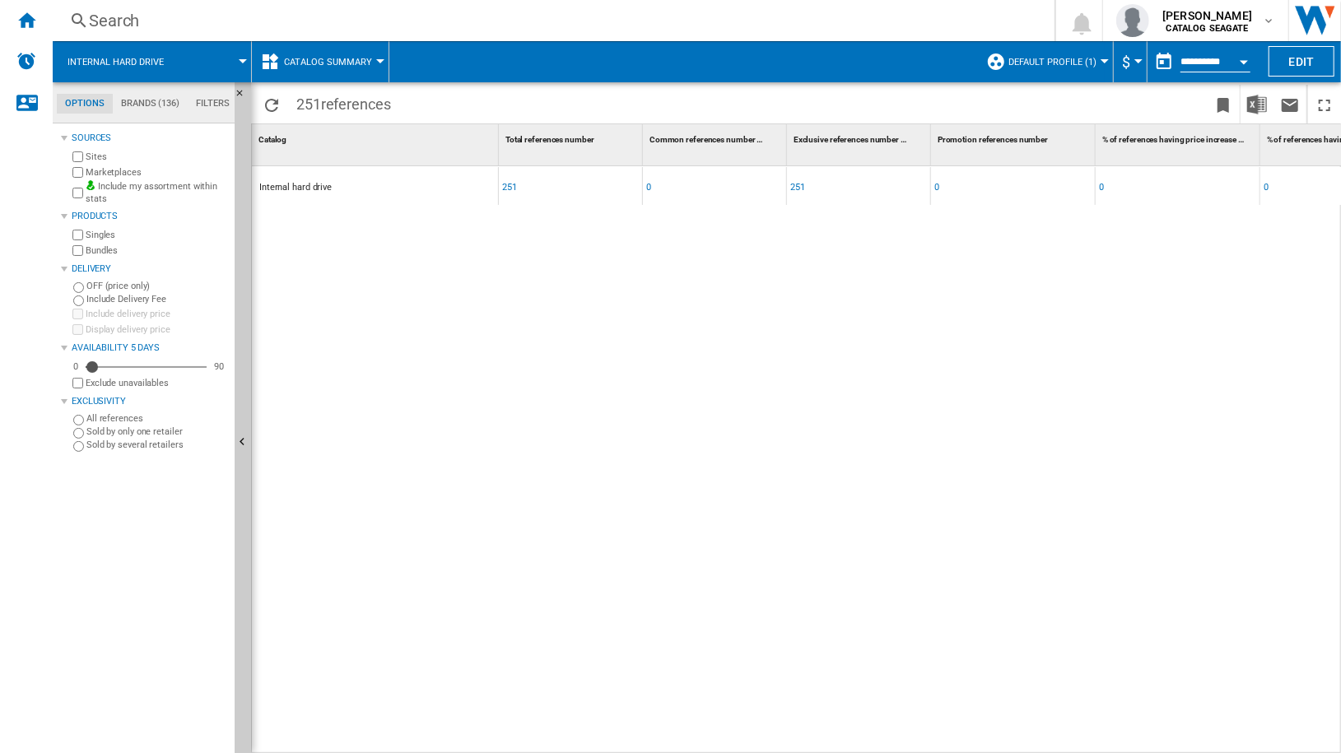
click at [508, 188] on div "251" at bounding box center [509, 188] width 15 height 38
click at [512, 188] on div "251" at bounding box center [509, 188] width 15 height 38
click at [375, 65] on button "Catalog Summary" at bounding box center [332, 61] width 96 height 41
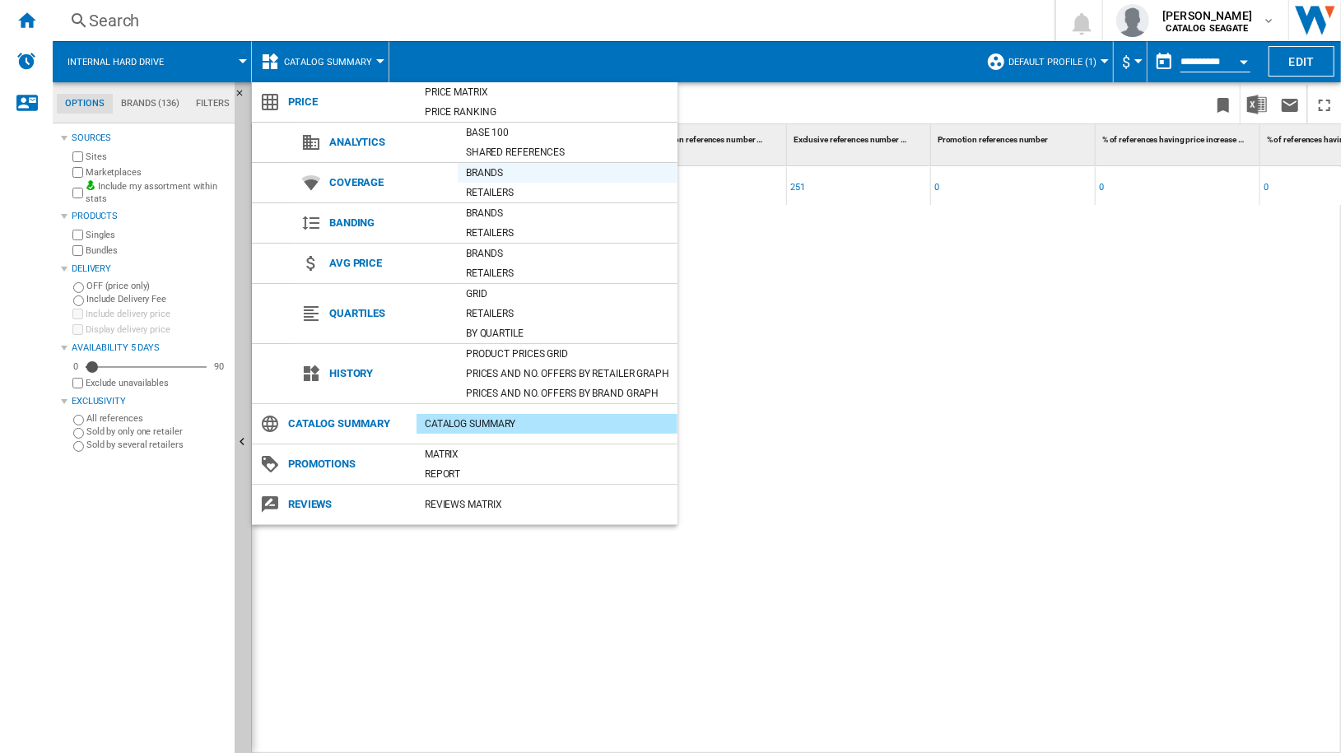
click at [487, 169] on div "Brands" at bounding box center [568, 173] width 220 height 16
click at [487, 169] on div "Internal hard drive" at bounding box center [375, 186] width 246 height 38
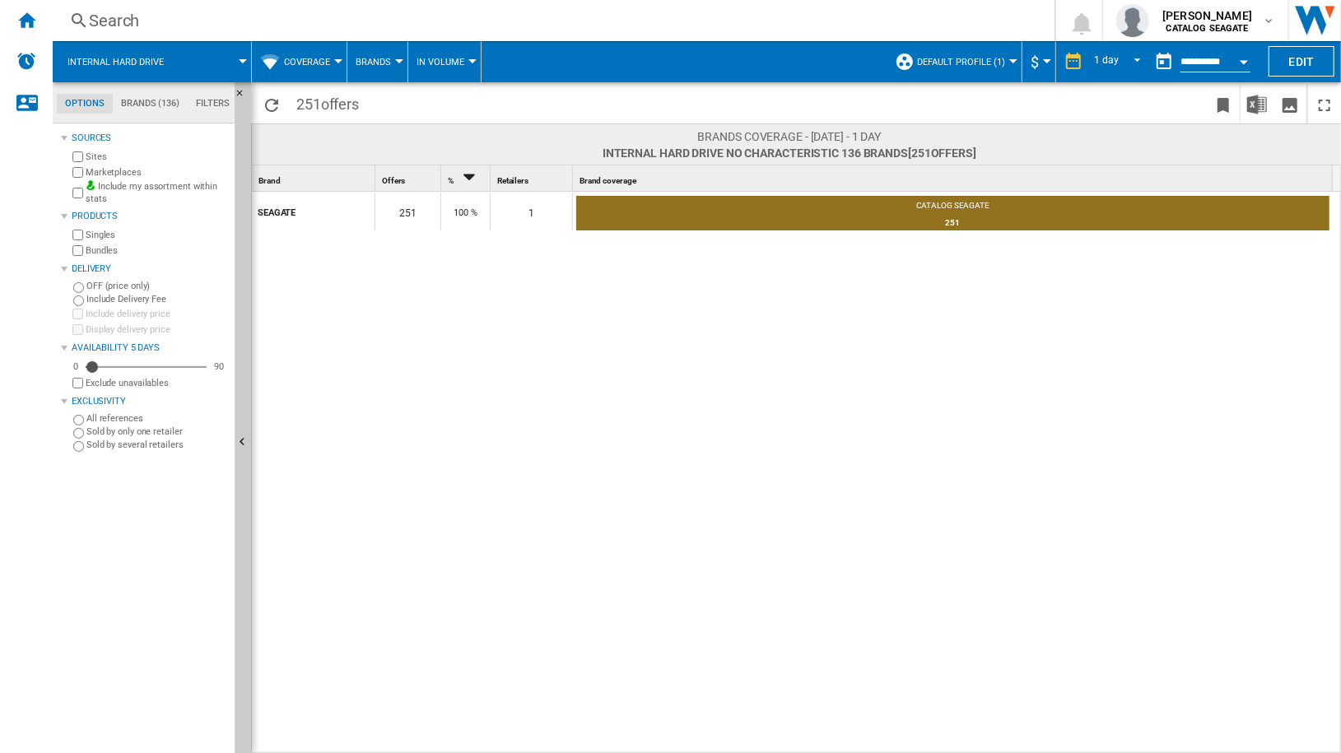
click at [647, 266] on div "SEAGATE 251 100 % 1 CATALOG SEAGATE 251 100%" at bounding box center [797, 473] width 1091 height 563
click at [318, 211] on div "SEAGATE" at bounding box center [316, 211] width 116 height 35
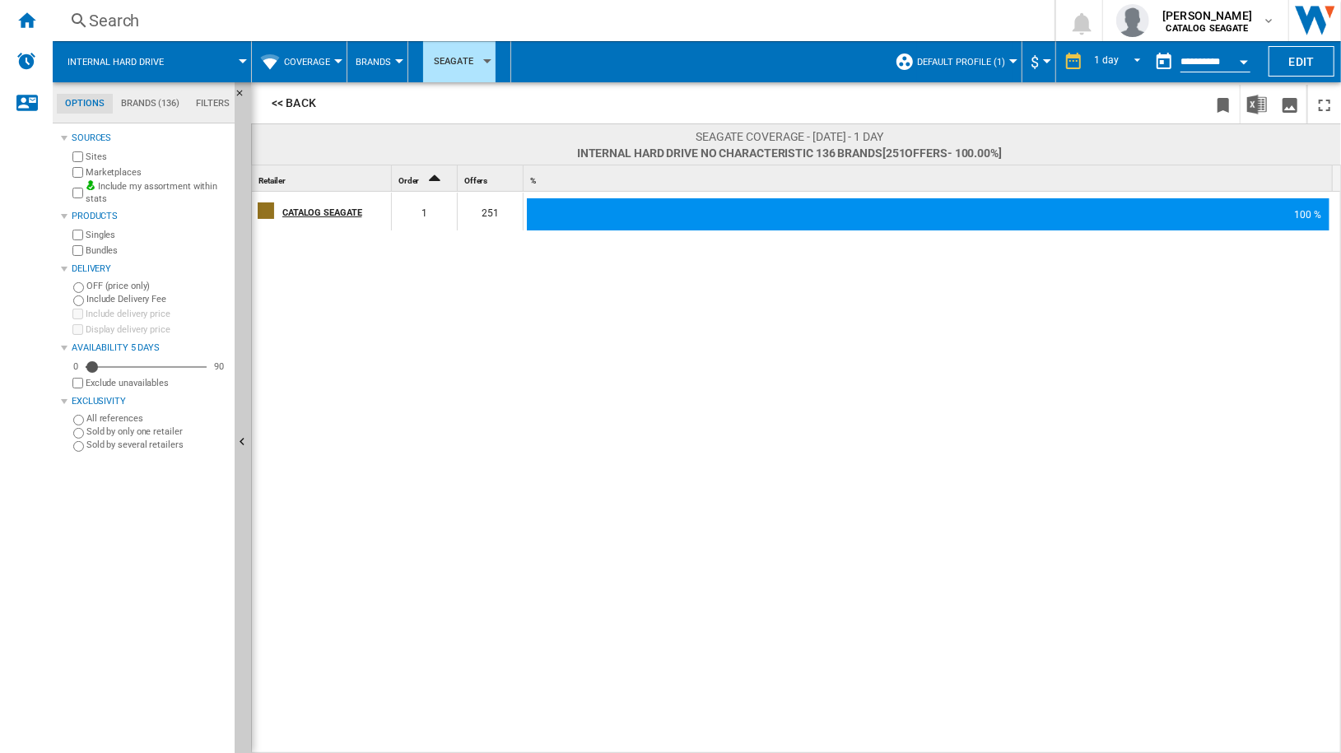
click at [348, 214] on div "CATALOG SEAGATE" at bounding box center [336, 211] width 108 height 35
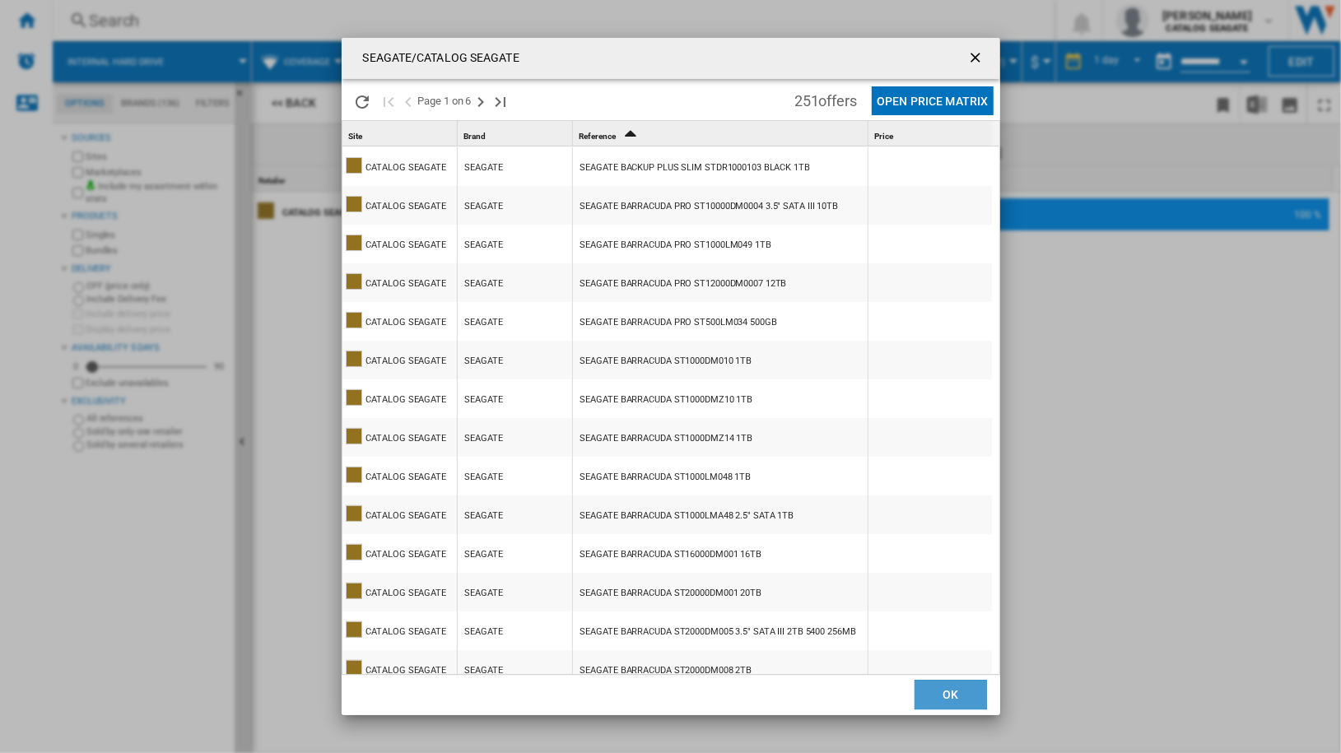
click at [965, 703] on button "OK" at bounding box center [951, 696] width 72 height 30
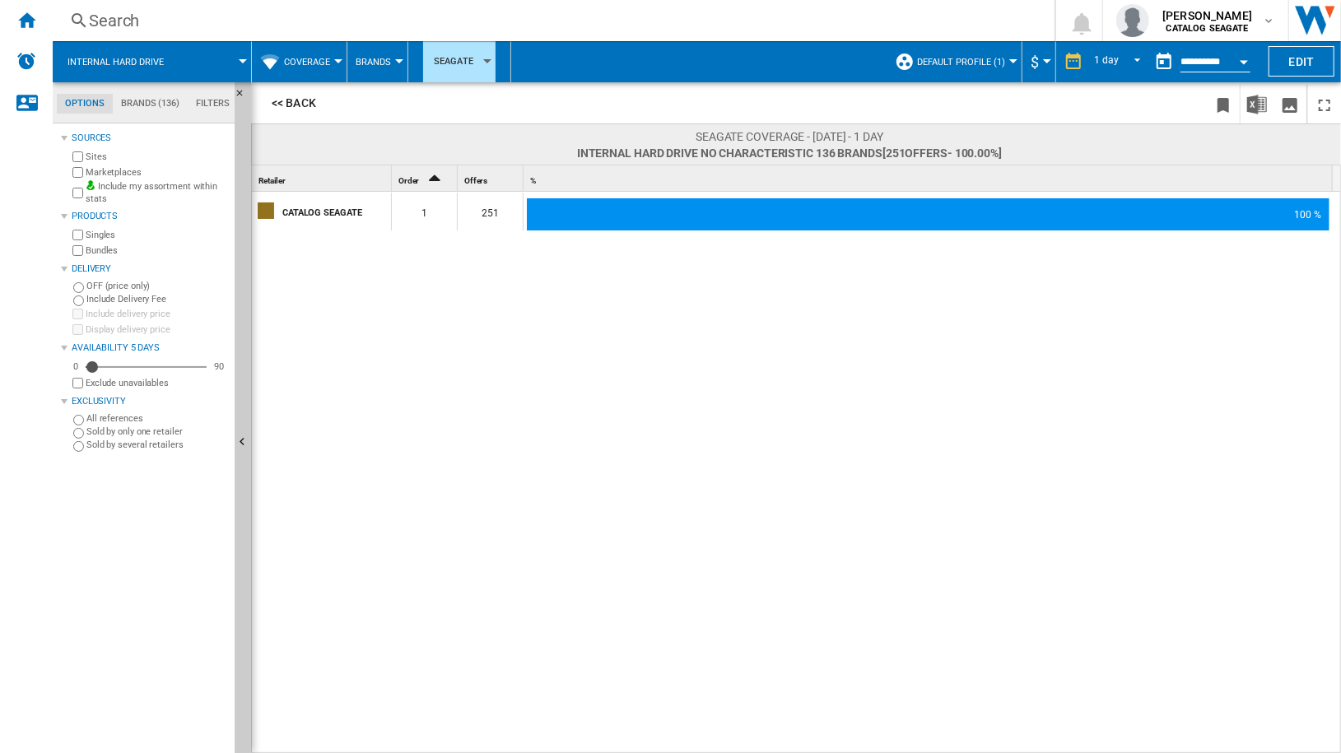
click at [493, 531] on div "CATALOG SEAGATE 1 251 100 %" at bounding box center [797, 473] width 1091 height 563
click at [327, 60] on span "Coverage" at bounding box center [307, 62] width 46 height 11
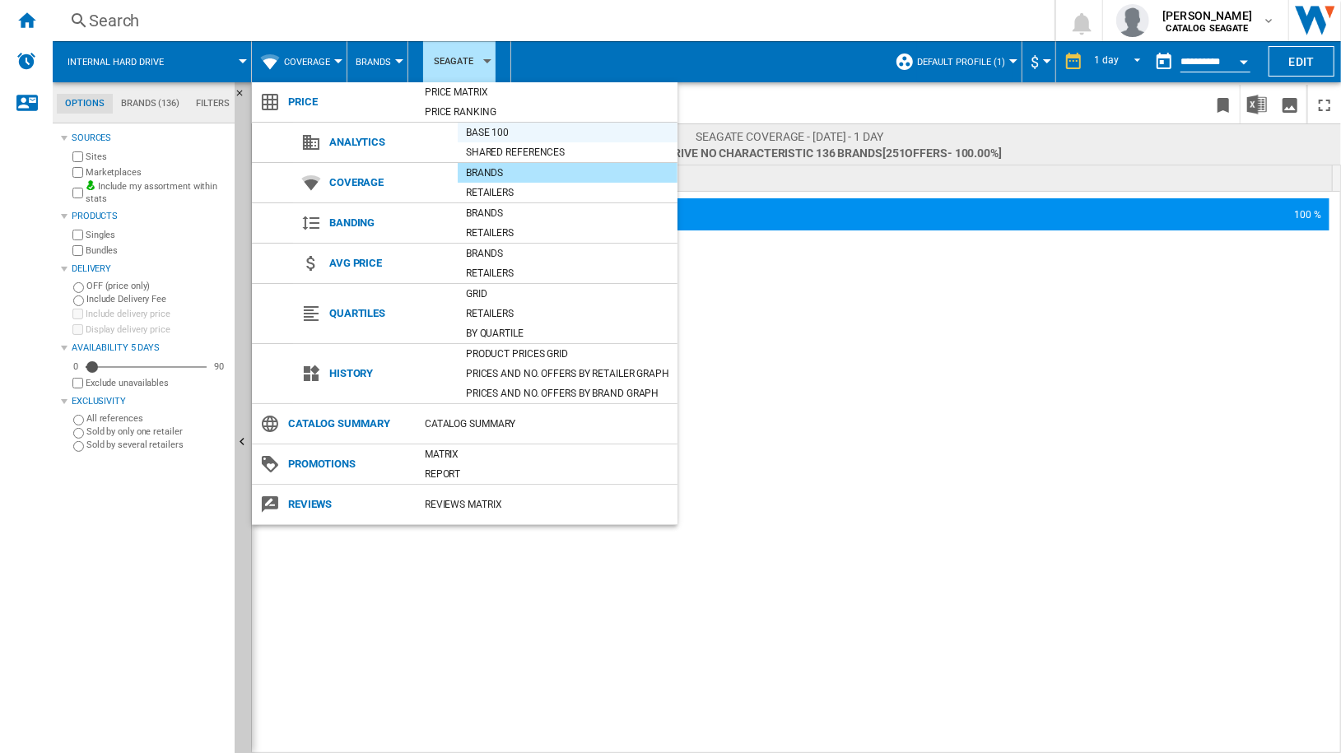
click at [484, 129] on div "Base 100" at bounding box center [568, 132] width 220 height 16
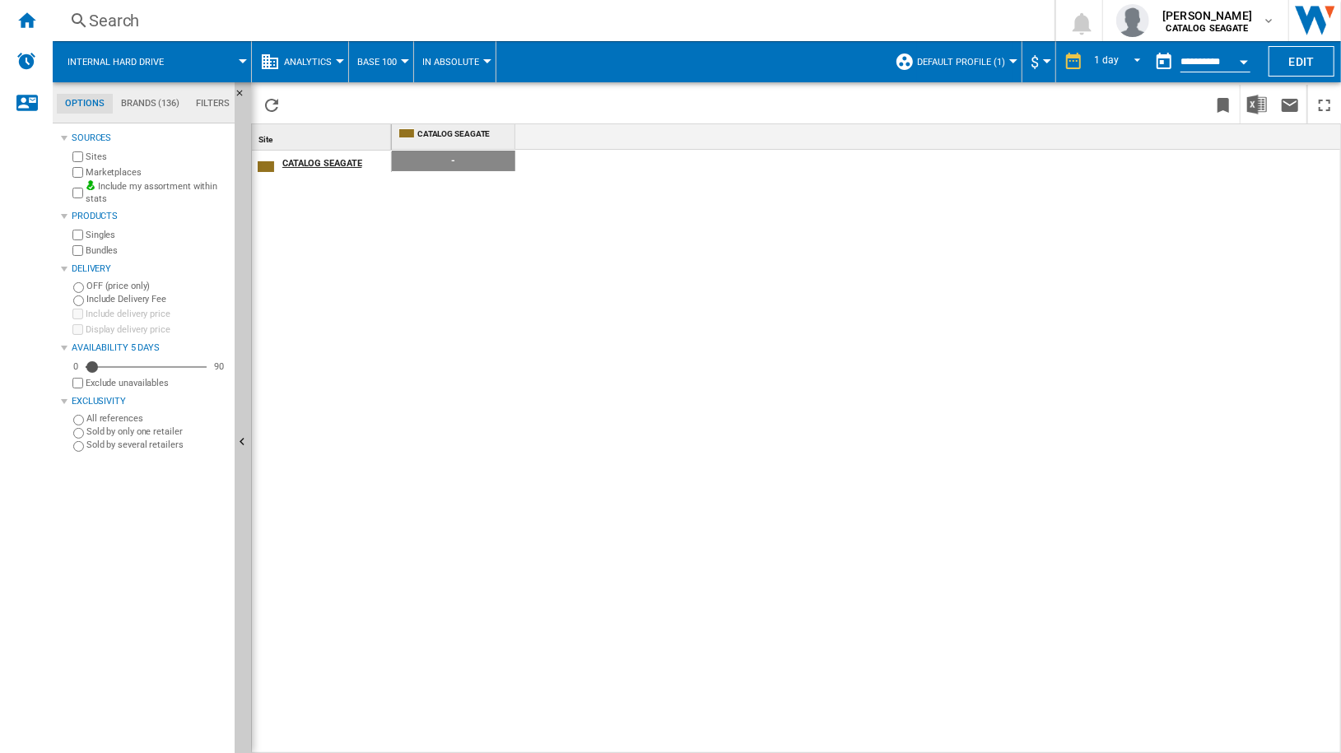
click at [316, 160] on div "CATALOG SEAGATE" at bounding box center [336, 161] width 108 height 17
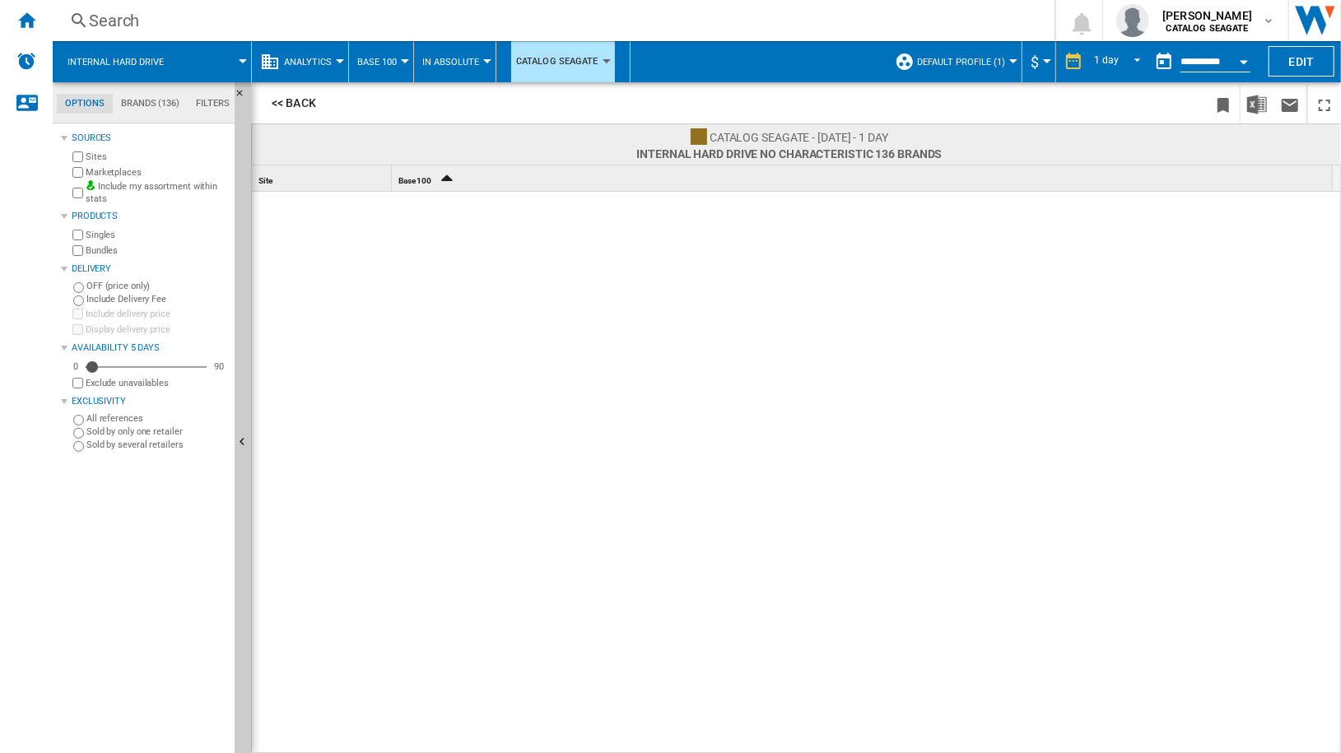
click at [839, 159] on span "Internal hard drive No characteristic 136 brands" at bounding box center [788, 153] width 305 height 13
click at [968, 58] on span "Default profile (1)" at bounding box center [961, 62] width 88 height 11
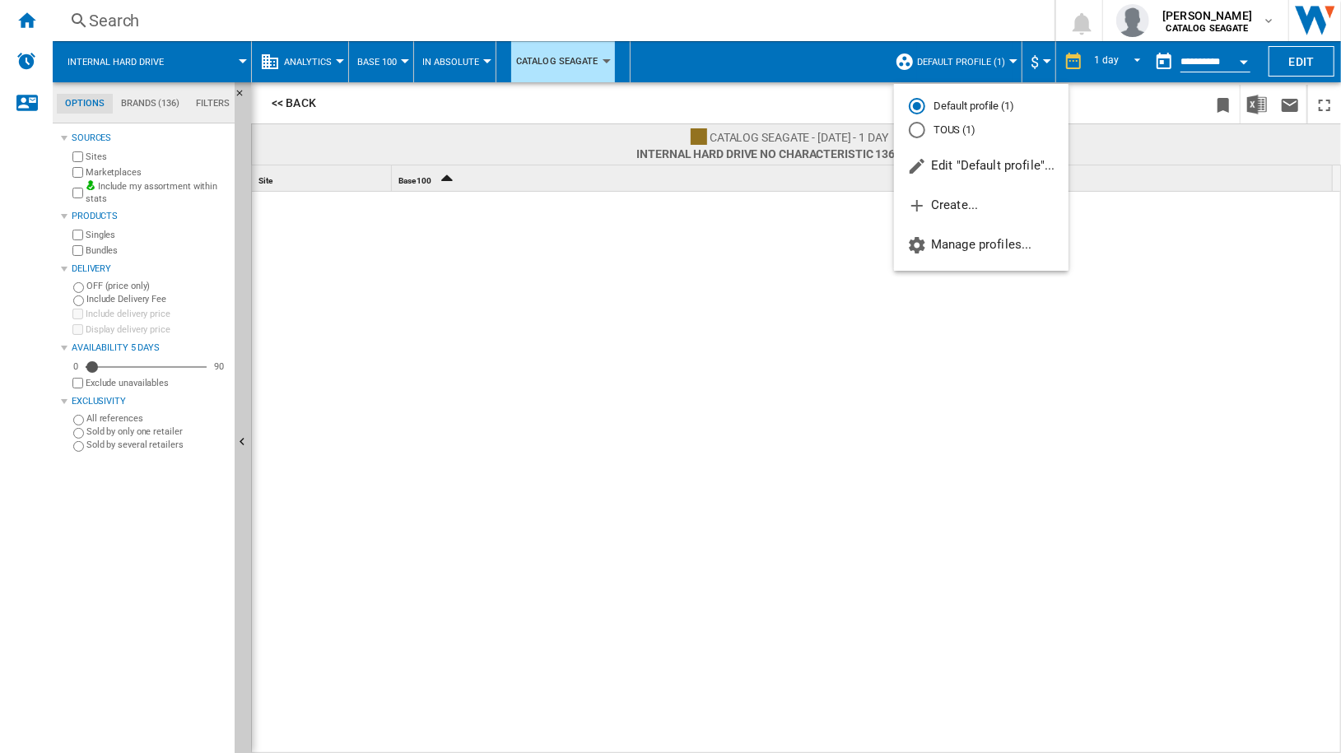
click at [968, 58] on md-backdrop at bounding box center [670, 376] width 1341 height 753
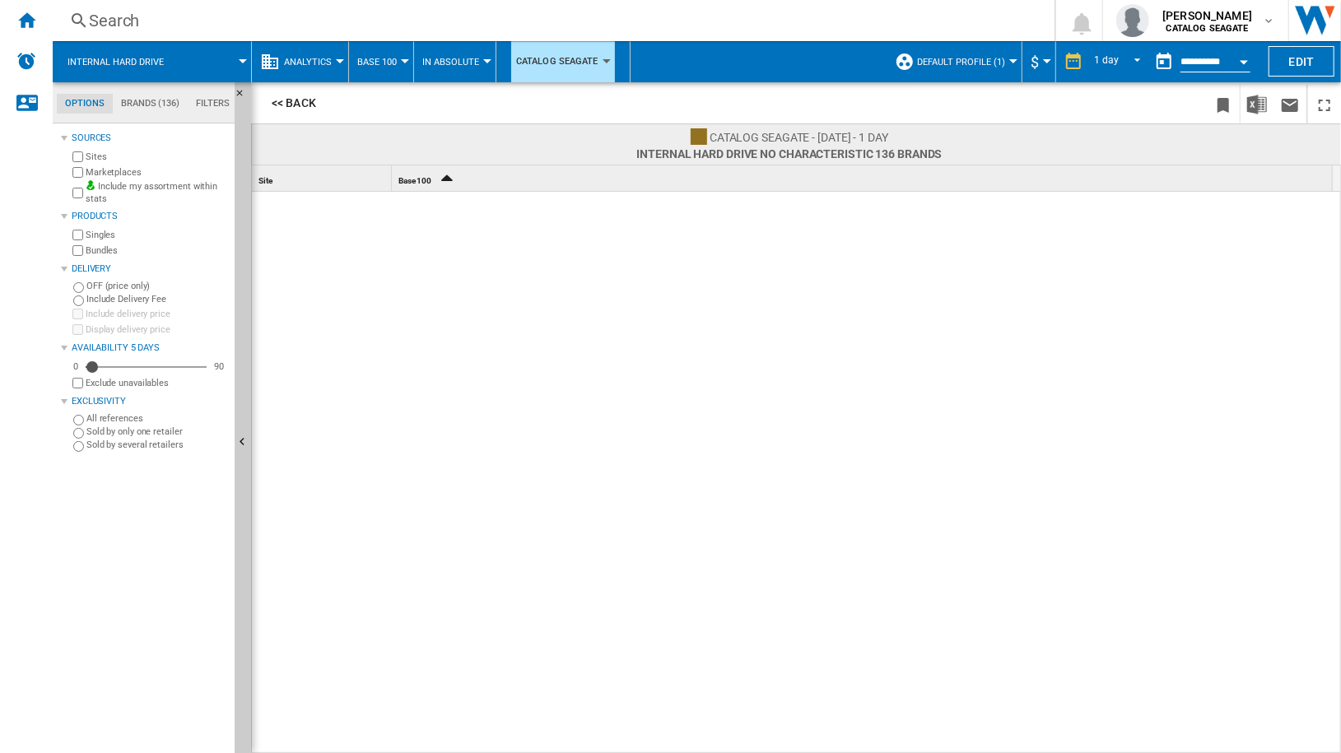
click at [1043, 60] on div "Currency" at bounding box center [1047, 61] width 8 height 4
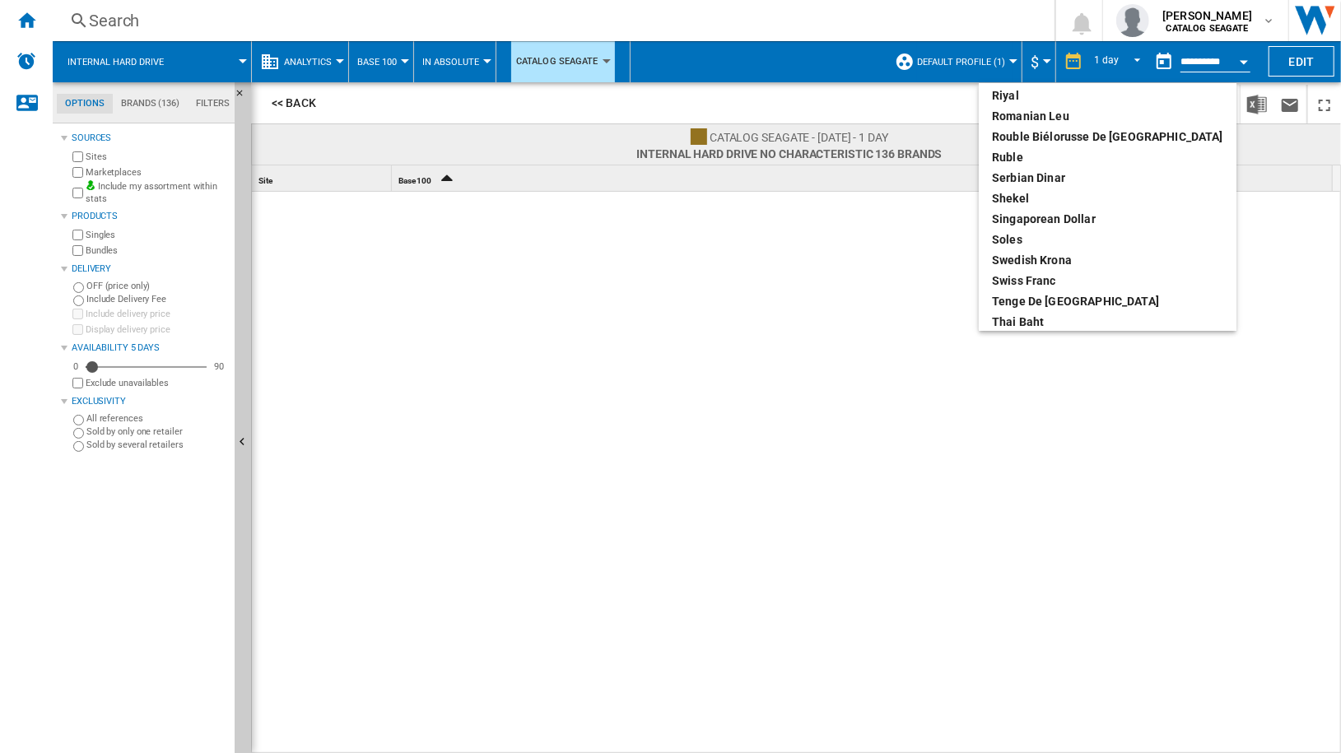
scroll to position [824, 0]
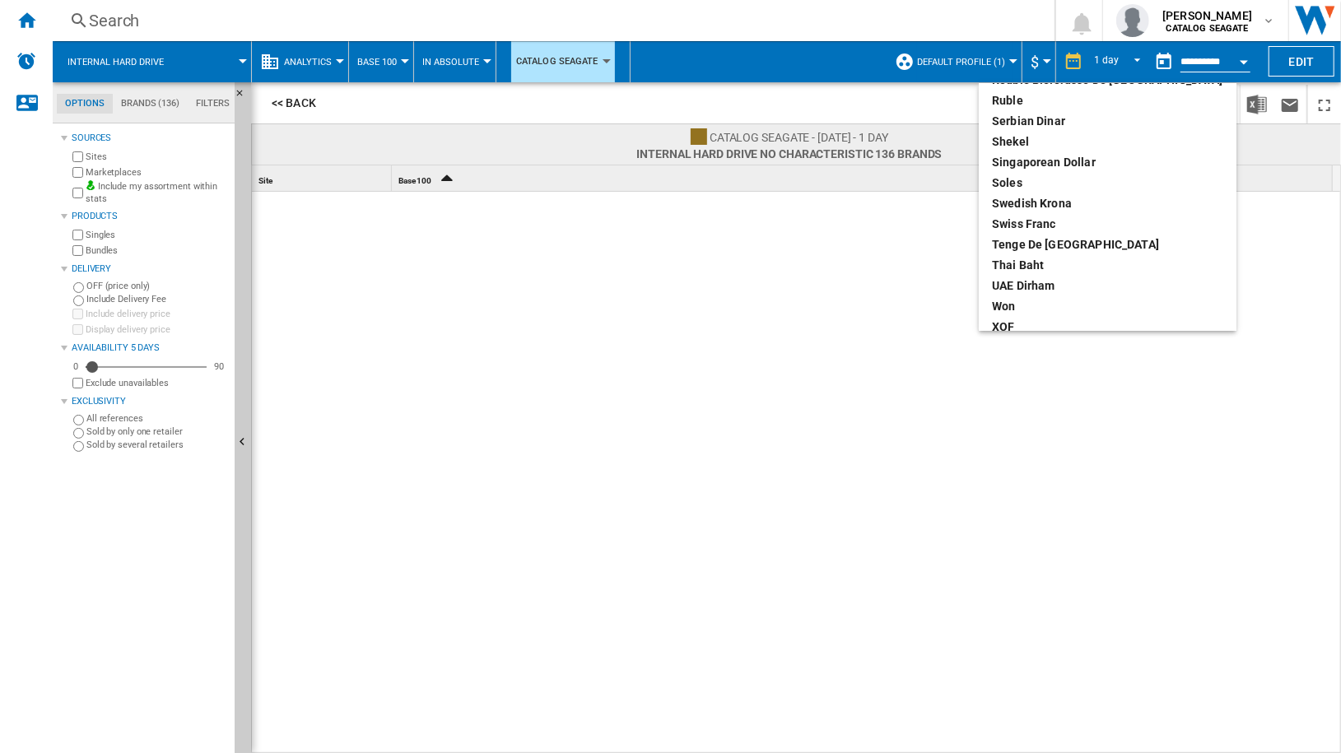
click at [769, 343] on md-backdrop at bounding box center [670, 376] width 1341 height 753
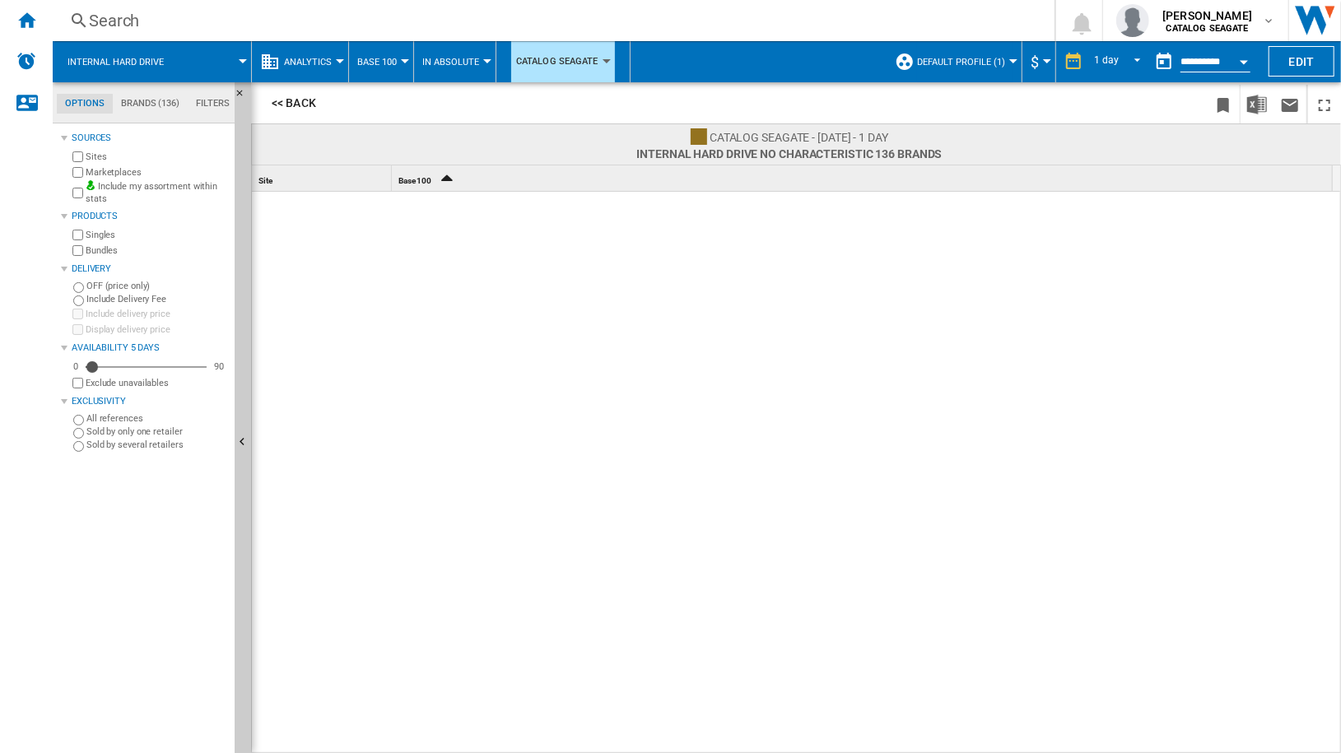
click at [468, 72] on button "In Absolute" at bounding box center [454, 61] width 65 height 41
click at [382, 67] on md-backdrop at bounding box center [670, 376] width 1341 height 753
click at [372, 58] on span "Base 100" at bounding box center [377, 62] width 40 height 11
click at [303, 55] on md-backdrop at bounding box center [670, 376] width 1341 height 753
click at [294, 63] on span "Analytics" at bounding box center [308, 62] width 48 height 11
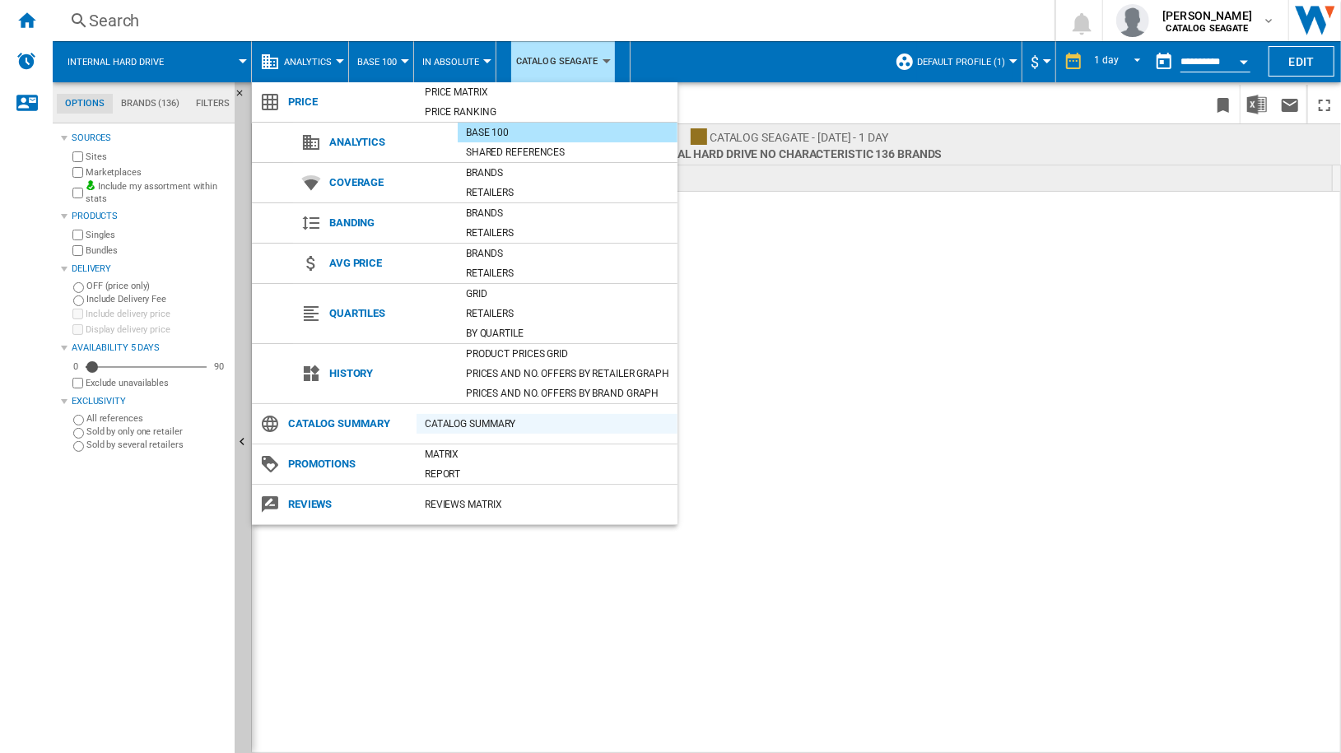
click at [472, 420] on div "Catalog Summary" at bounding box center [547, 424] width 261 height 16
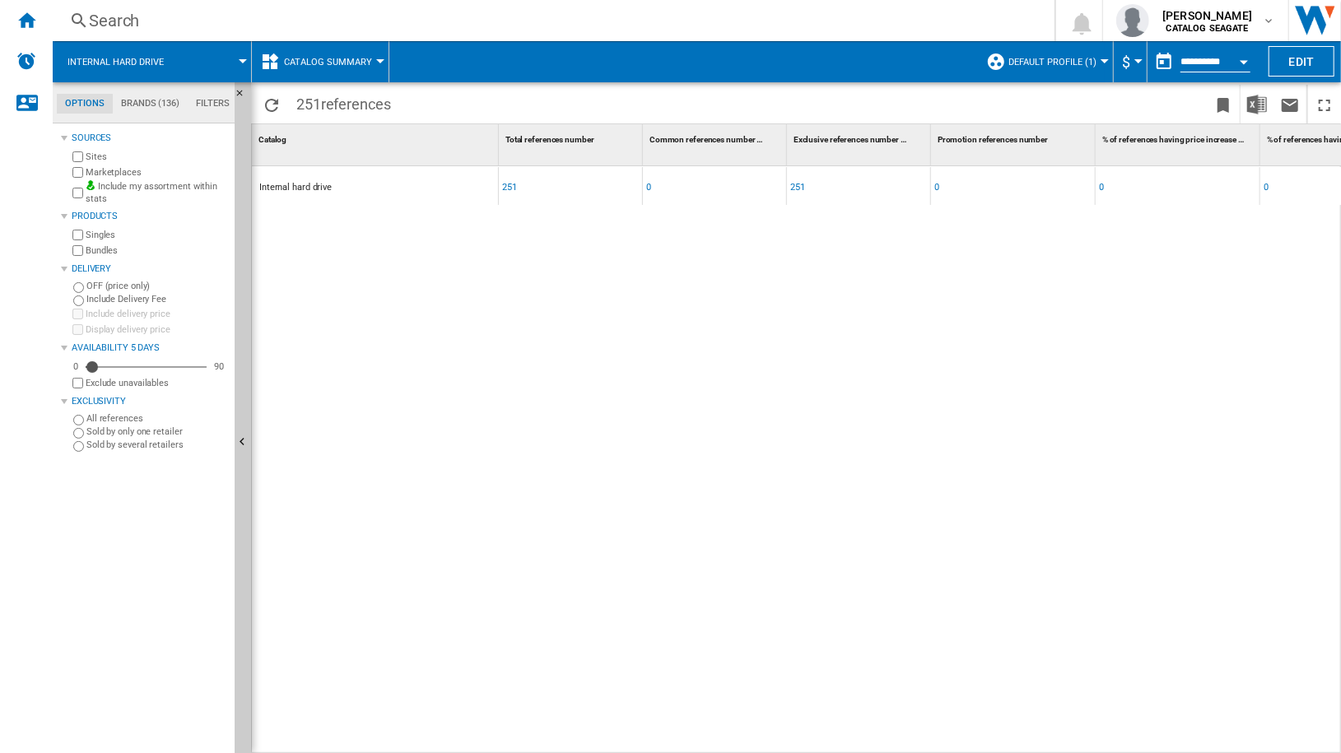
click at [500, 191] on div "251" at bounding box center [570, 186] width 143 height 38
click at [512, 180] on div "251" at bounding box center [509, 188] width 15 height 38
click at [510, 186] on div "251" at bounding box center [509, 188] width 15 height 38
click at [93, 700] on div "Sources Sites Marketplaces Include my assortment within stats Products Singles …" at bounding box center [144, 441] width 167 height 626
